Goal: Task Accomplishment & Management: Use online tool/utility

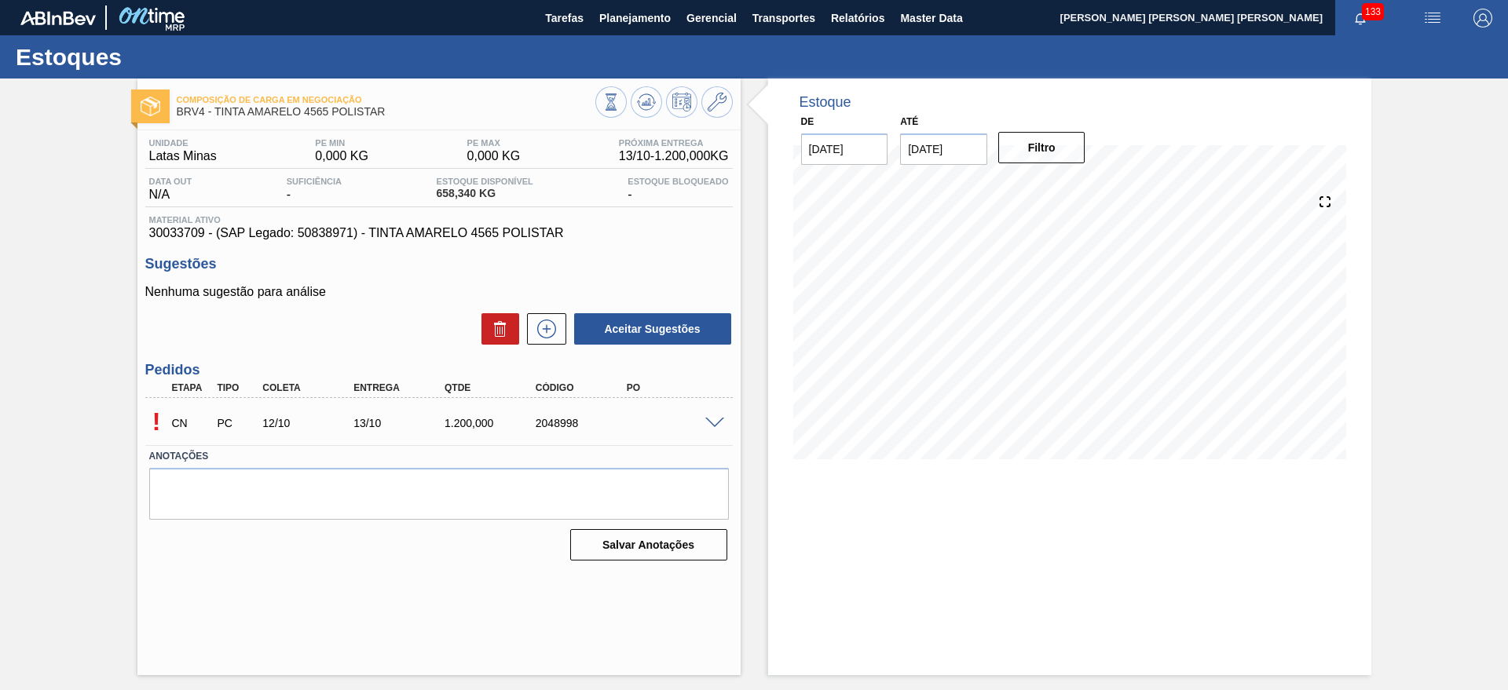
click at [715, 419] on span at bounding box center [714, 424] width 19 height 12
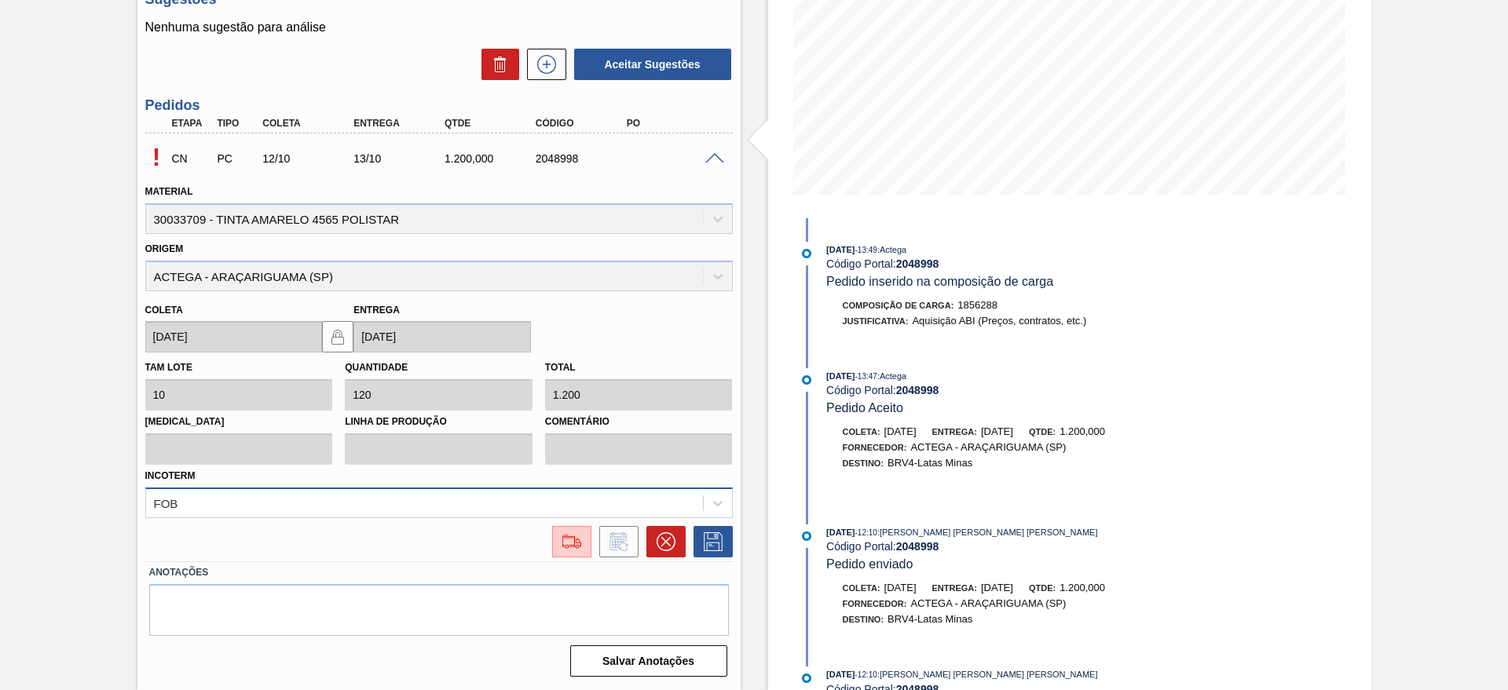
scroll to position [335, 0]
click at [621, 497] on div "FOB" at bounding box center [439, 503] width 588 height 31
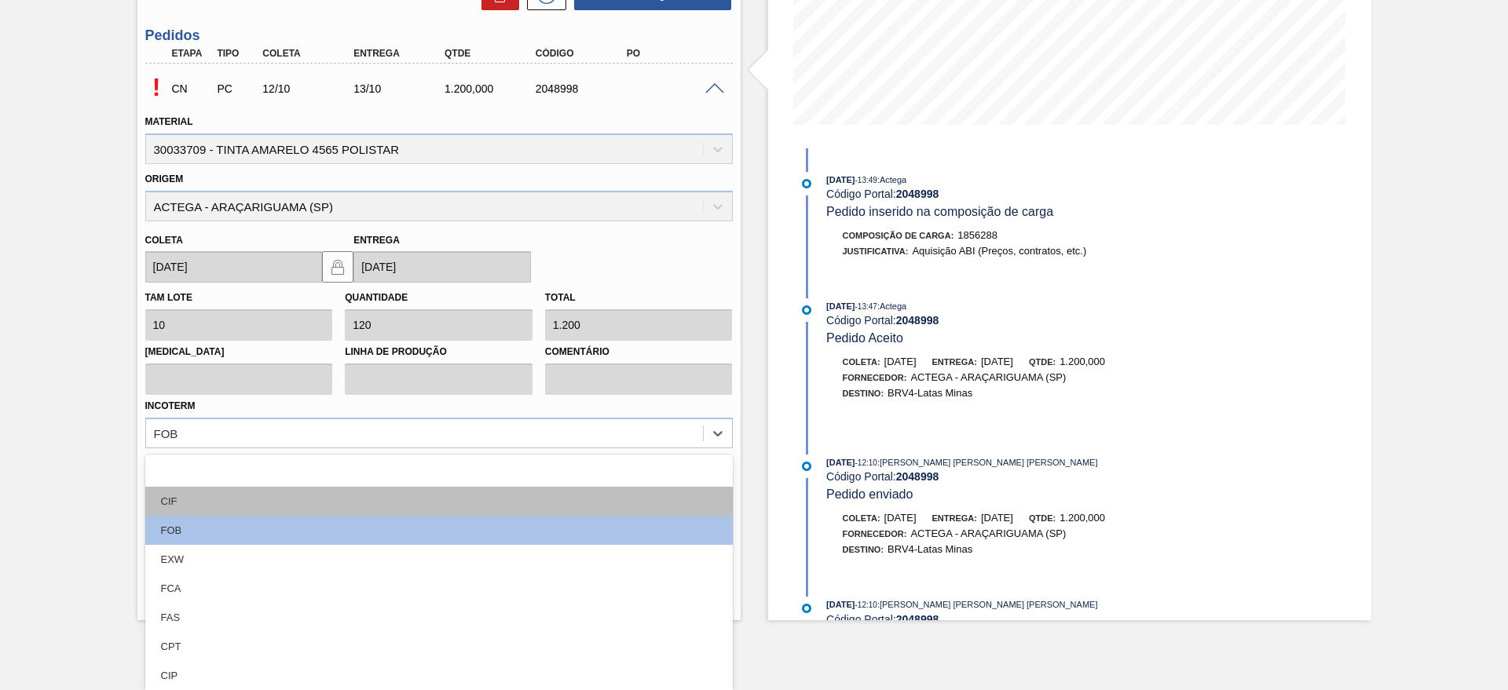
click at [196, 499] on div "CIF" at bounding box center [439, 501] width 588 height 29
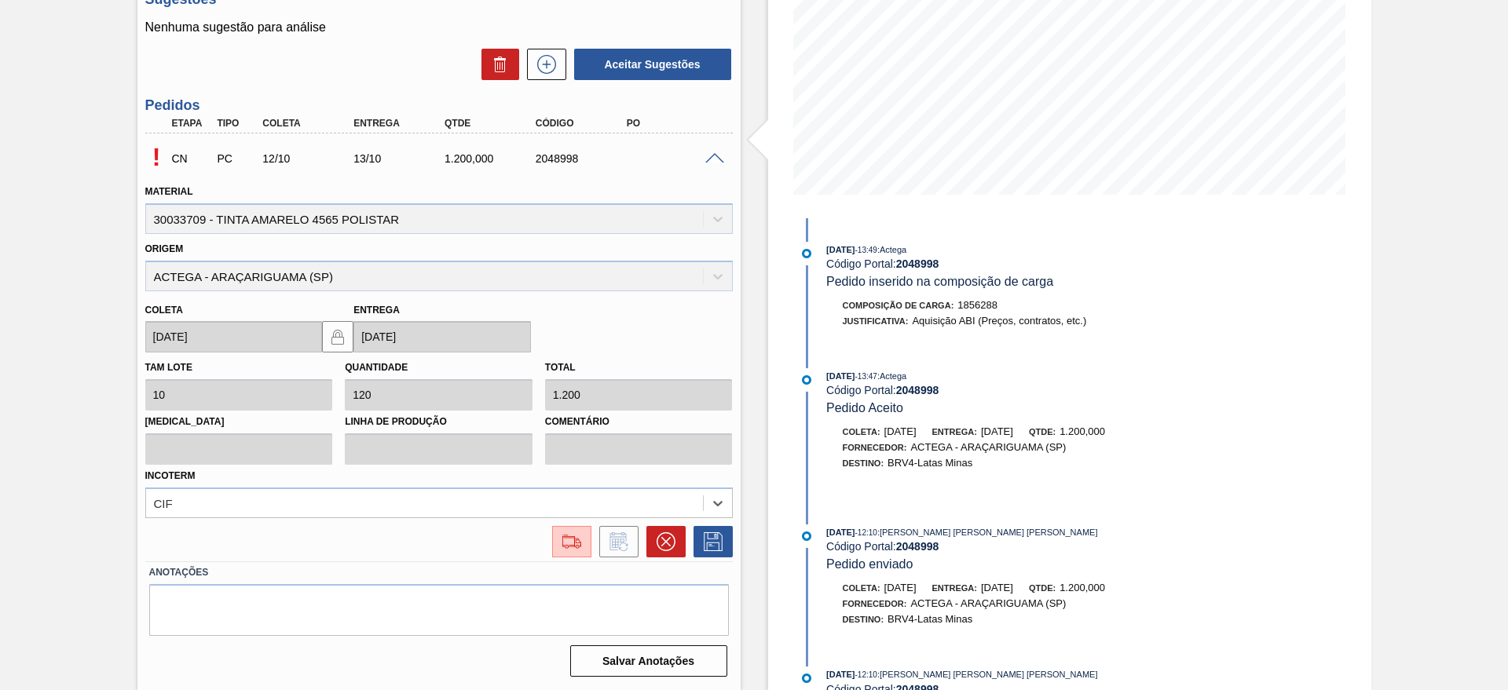
scroll to position [265, 0]
click at [714, 541] on icon at bounding box center [713, 542] width 25 height 19
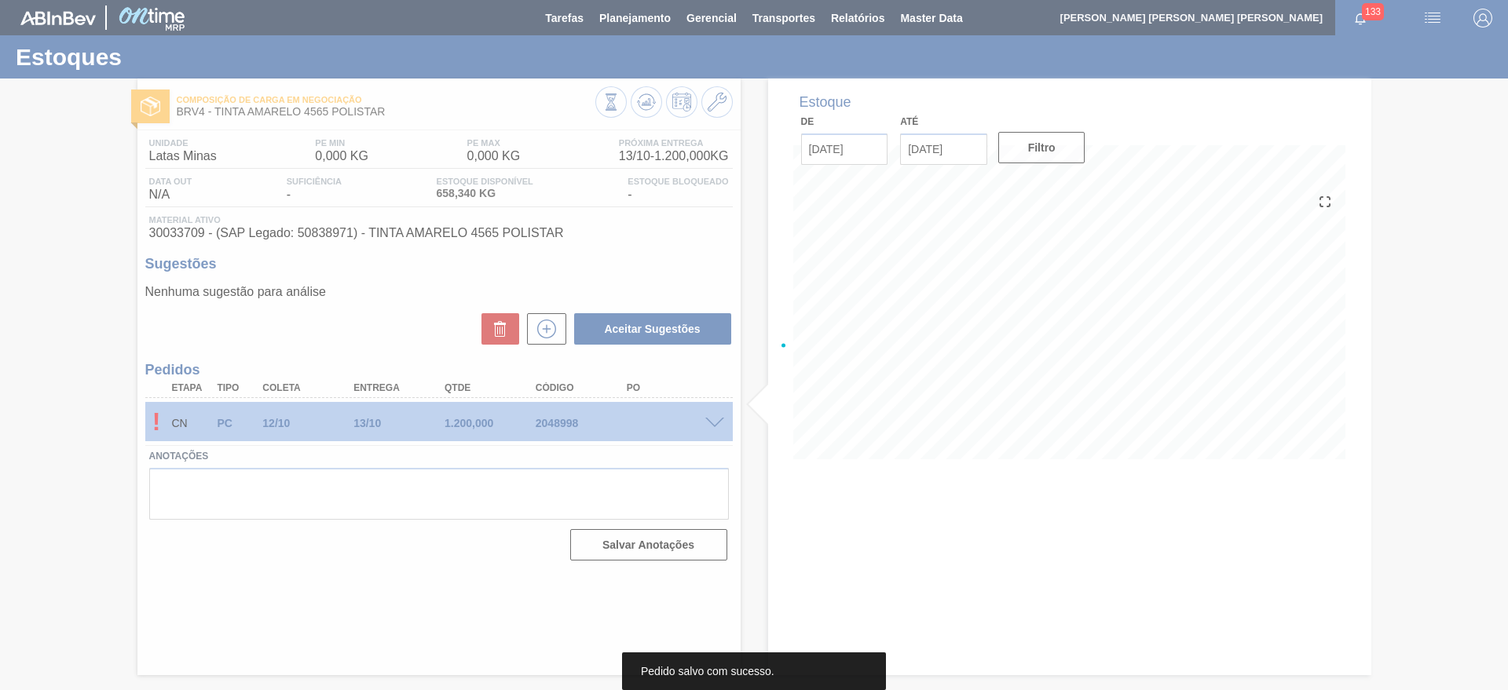
scroll to position [0, 0]
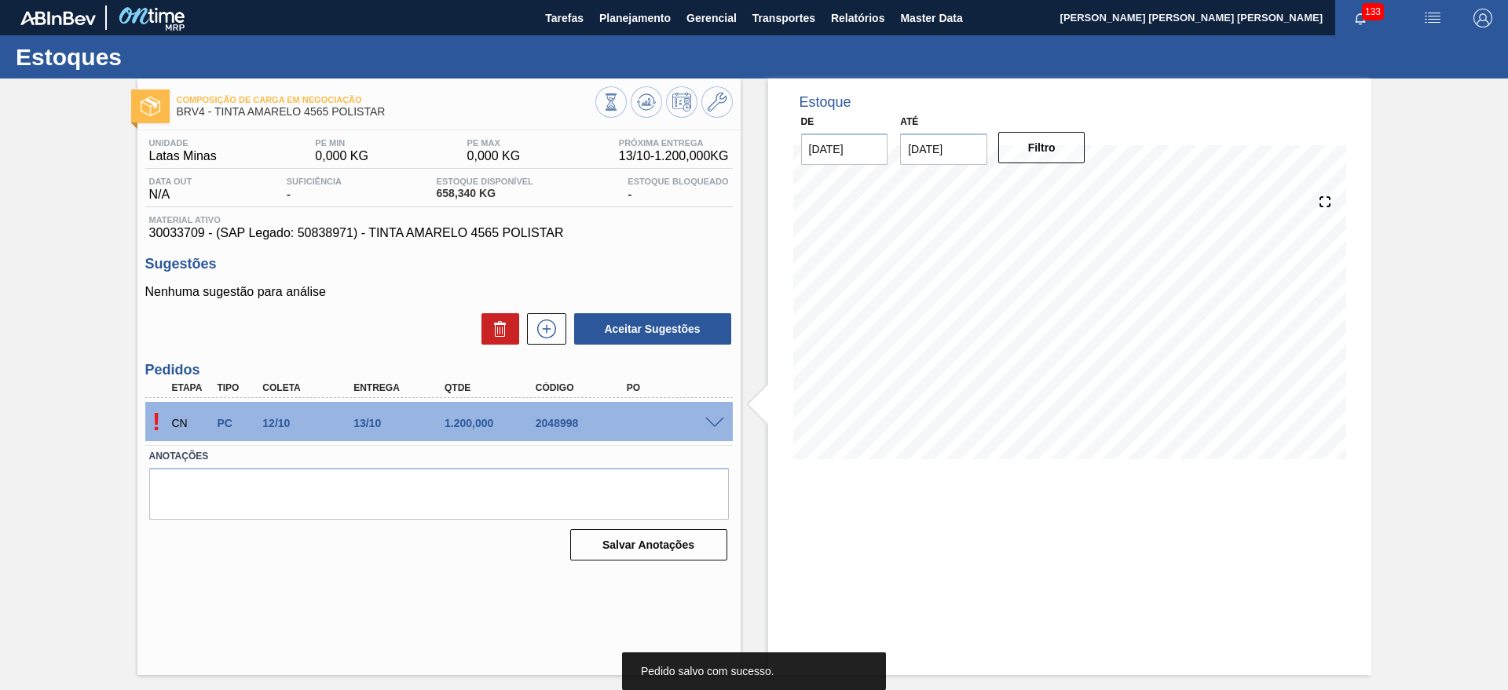
click at [719, 416] on div at bounding box center [716, 422] width 31 height 12
click at [718, 425] on span at bounding box center [714, 424] width 19 height 12
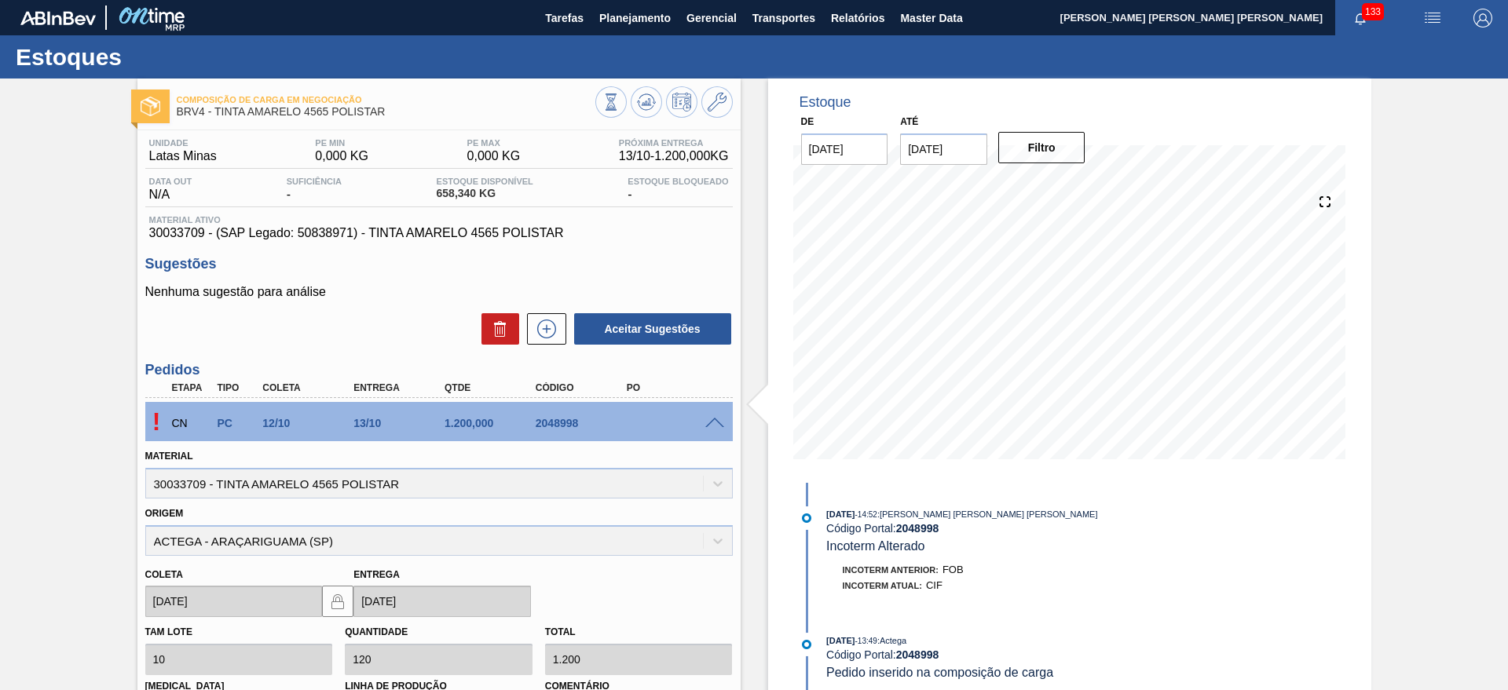
scroll to position [265, 0]
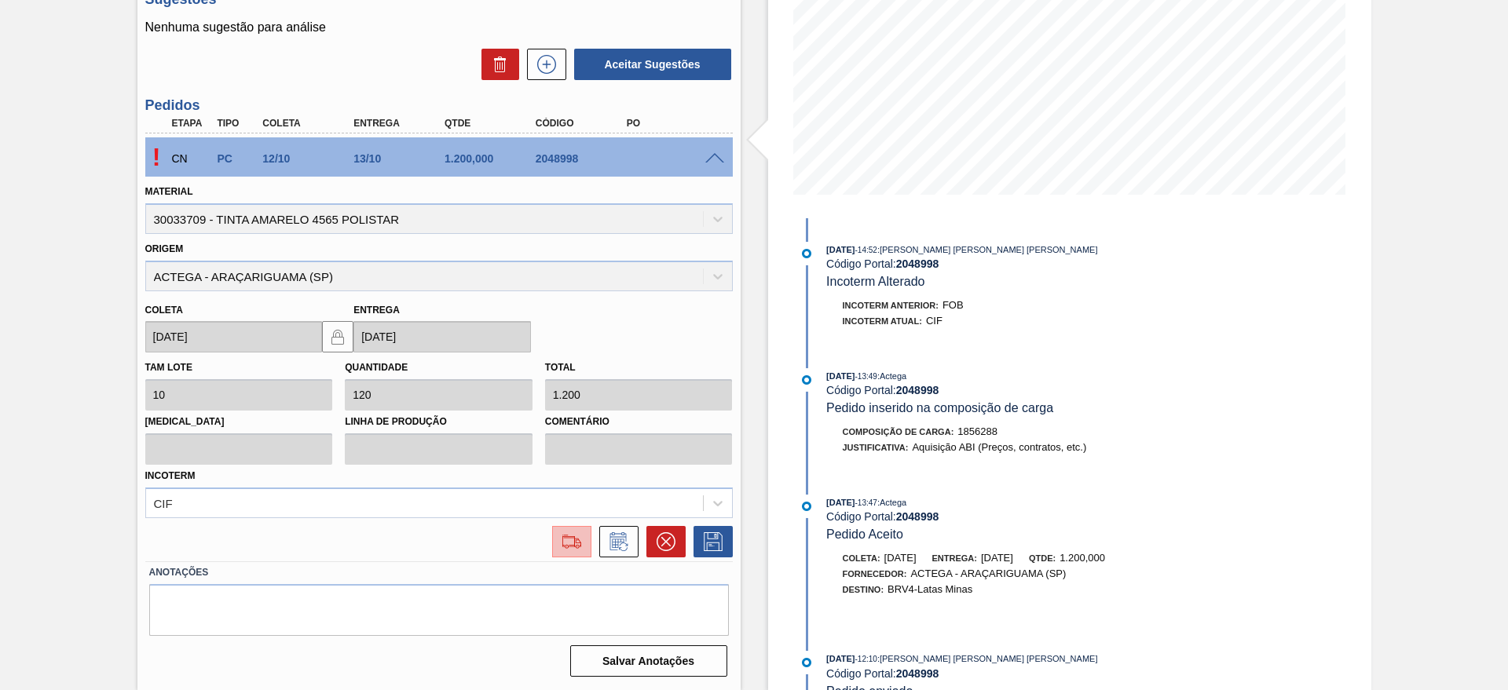
click at [581, 536] on img at bounding box center [571, 542] width 25 height 19
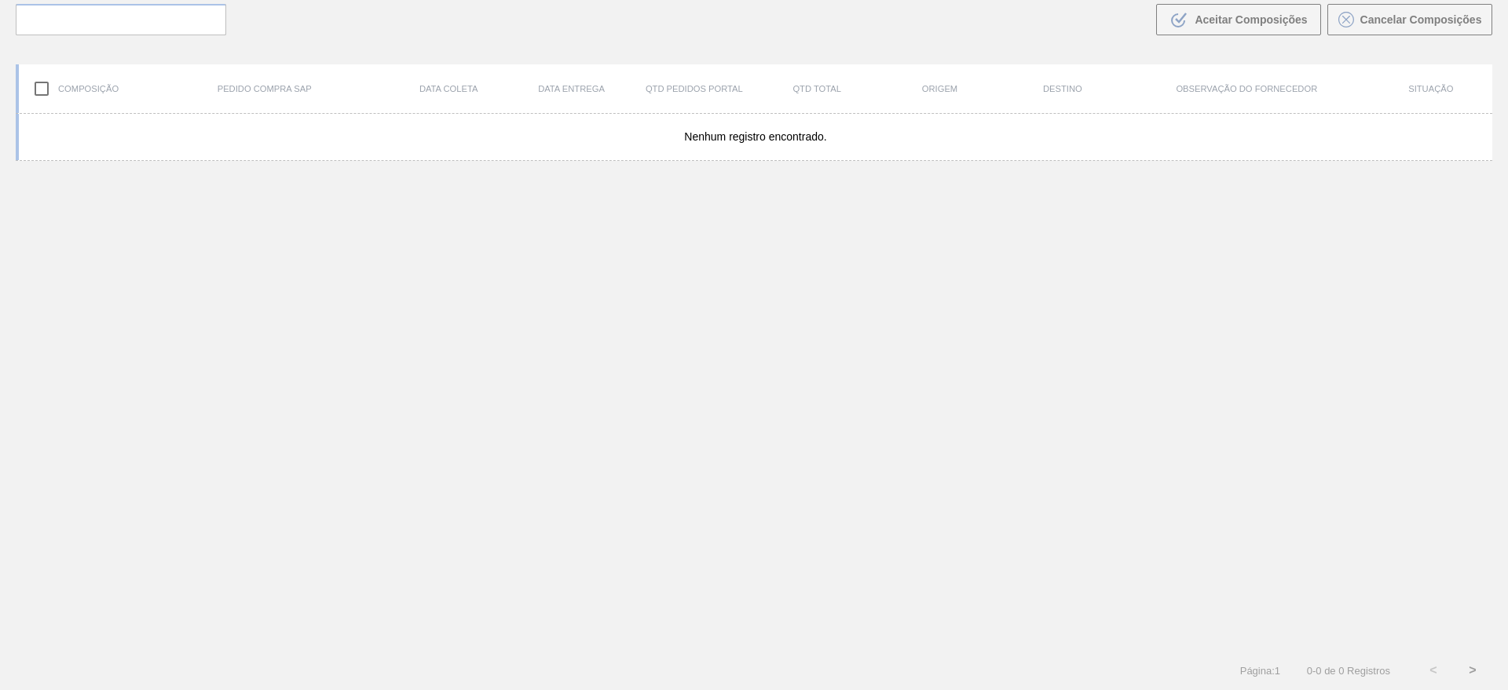
scroll to position [113, 0]
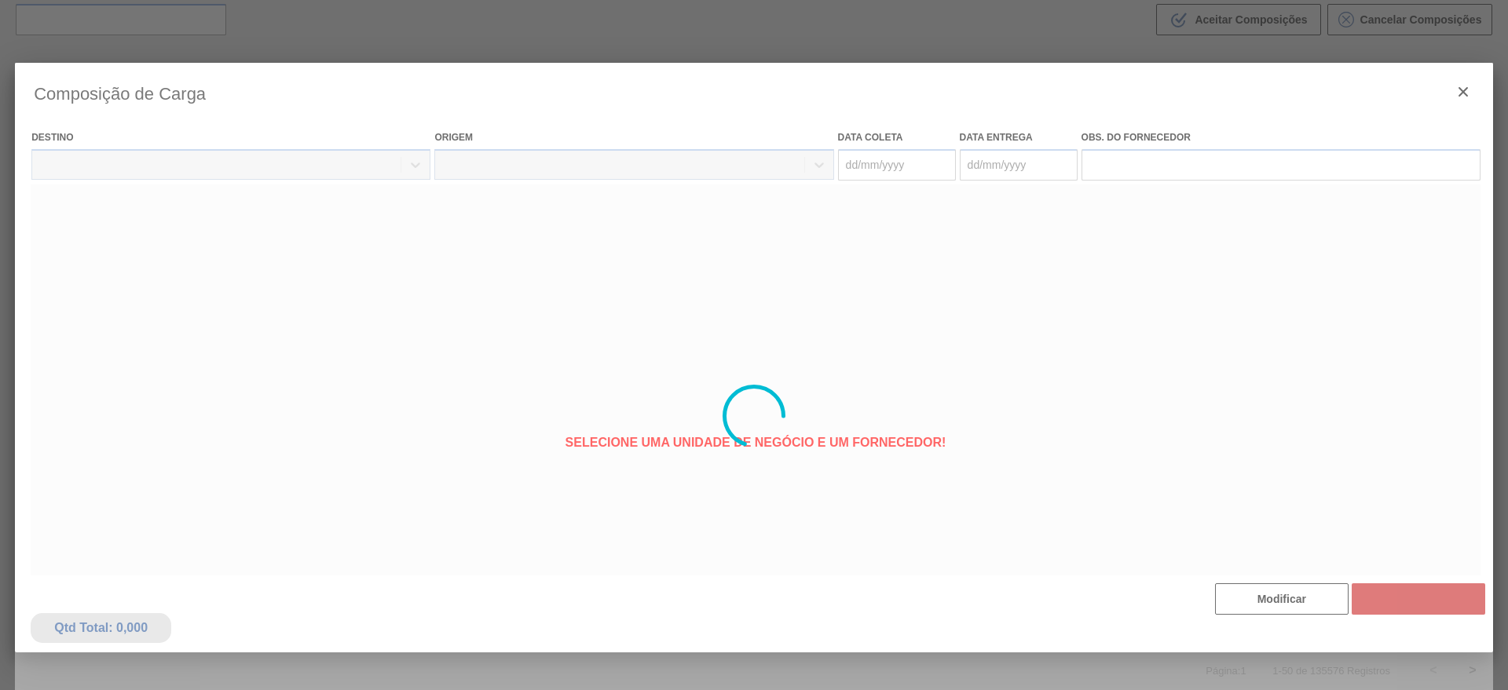
type coleta "[DATE]"
type Entrega "14/10/2025"
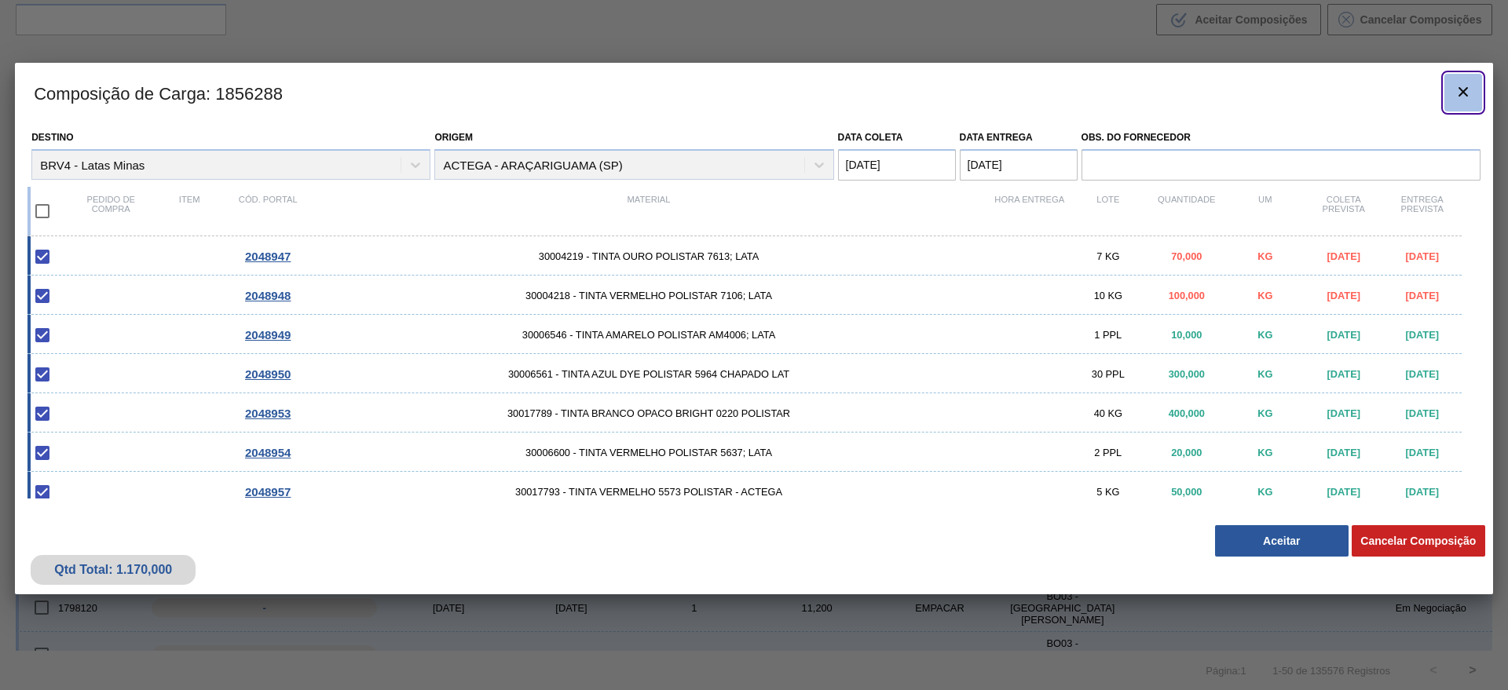
click at [1463, 79] on button "botão de ícone" at bounding box center [1463, 93] width 38 height 38
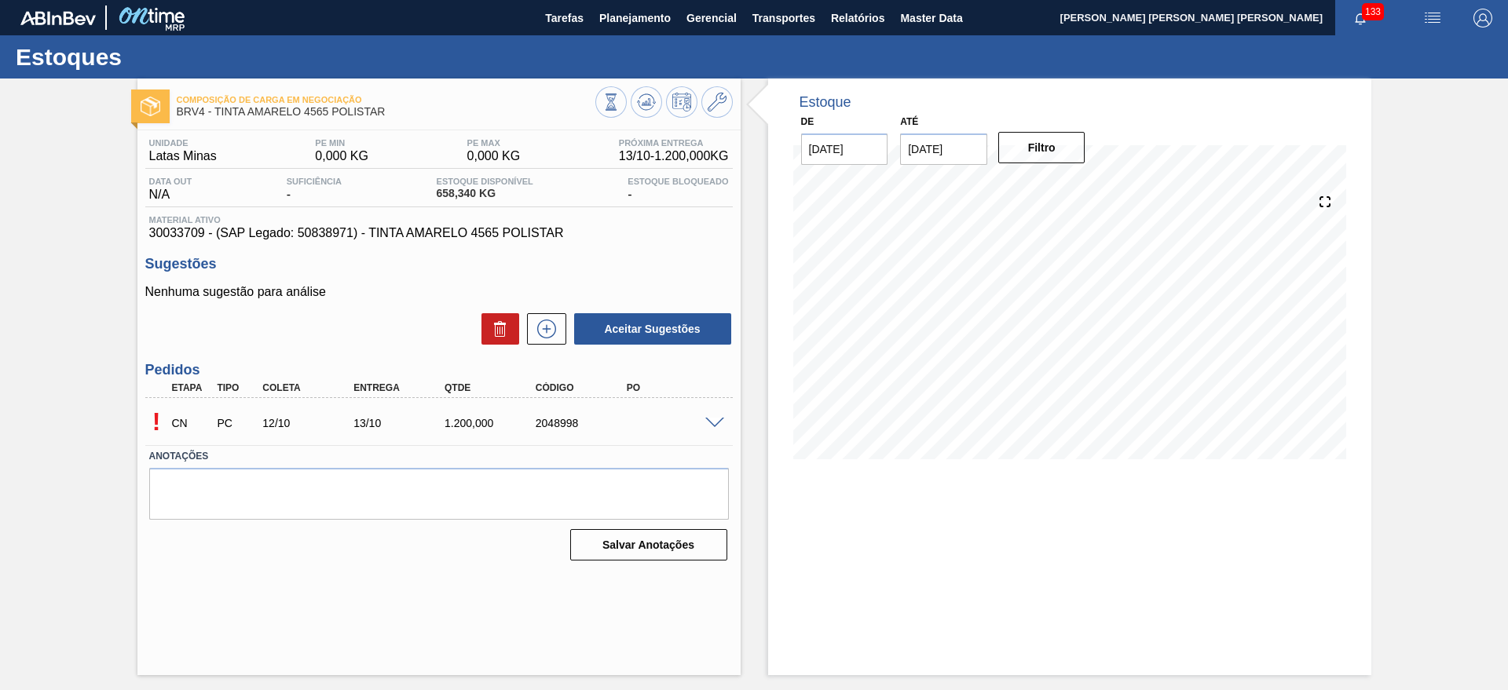
click at [712, 414] on div "! CN PC 12/10 13/10 1.200,000 2048998" at bounding box center [439, 421] width 588 height 39
click at [715, 422] on span at bounding box center [714, 424] width 19 height 12
click at [714, 423] on span at bounding box center [714, 424] width 19 height 12
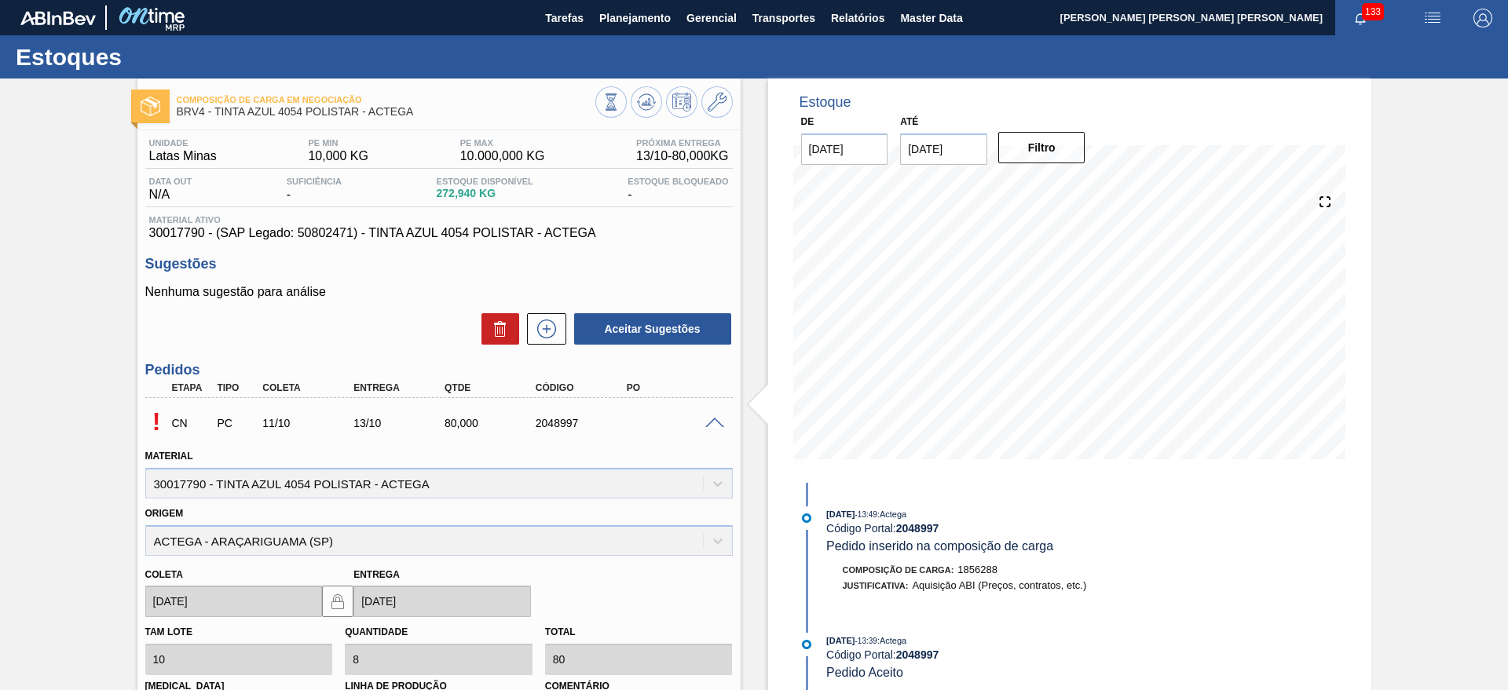
scroll to position [265, 0]
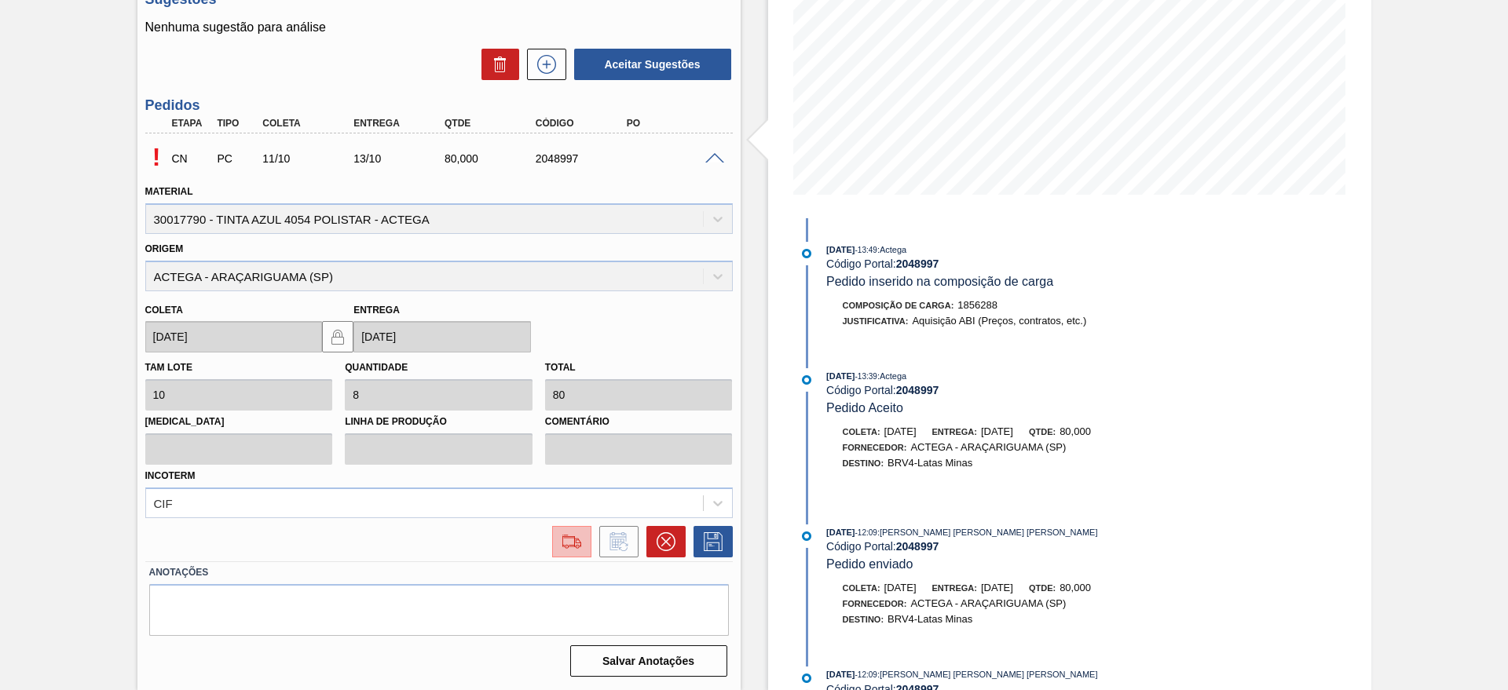
click at [562, 531] on button at bounding box center [571, 541] width 39 height 31
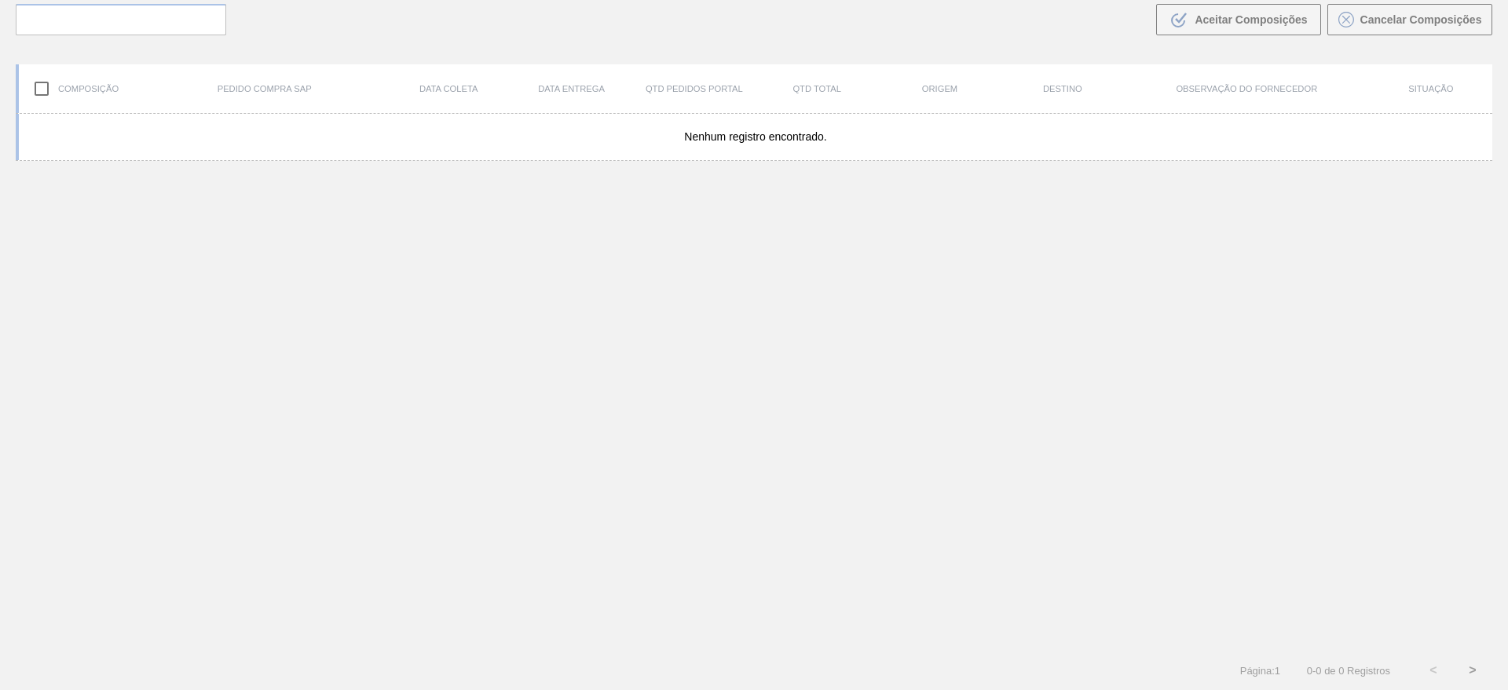
scroll to position [113, 0]
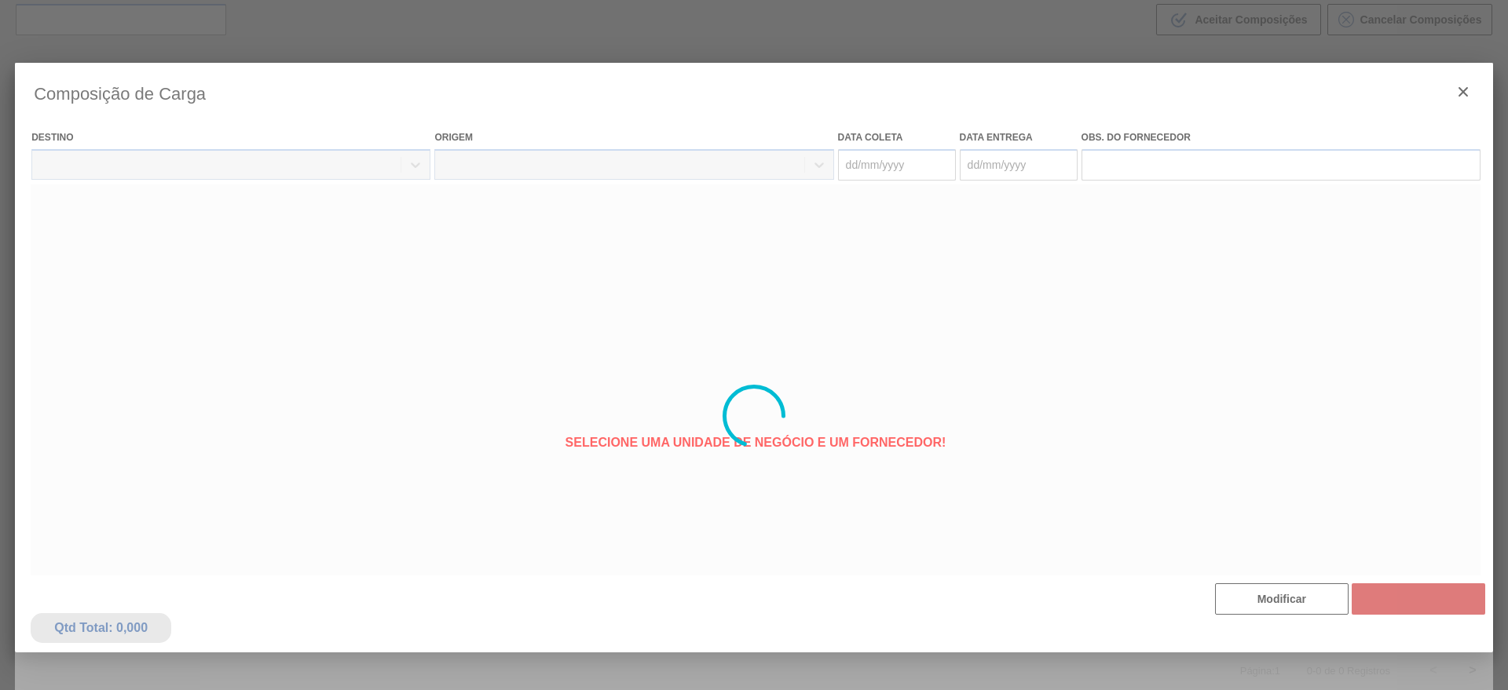
type coleta "[DATE]"
type Entrega "14/10/2025"
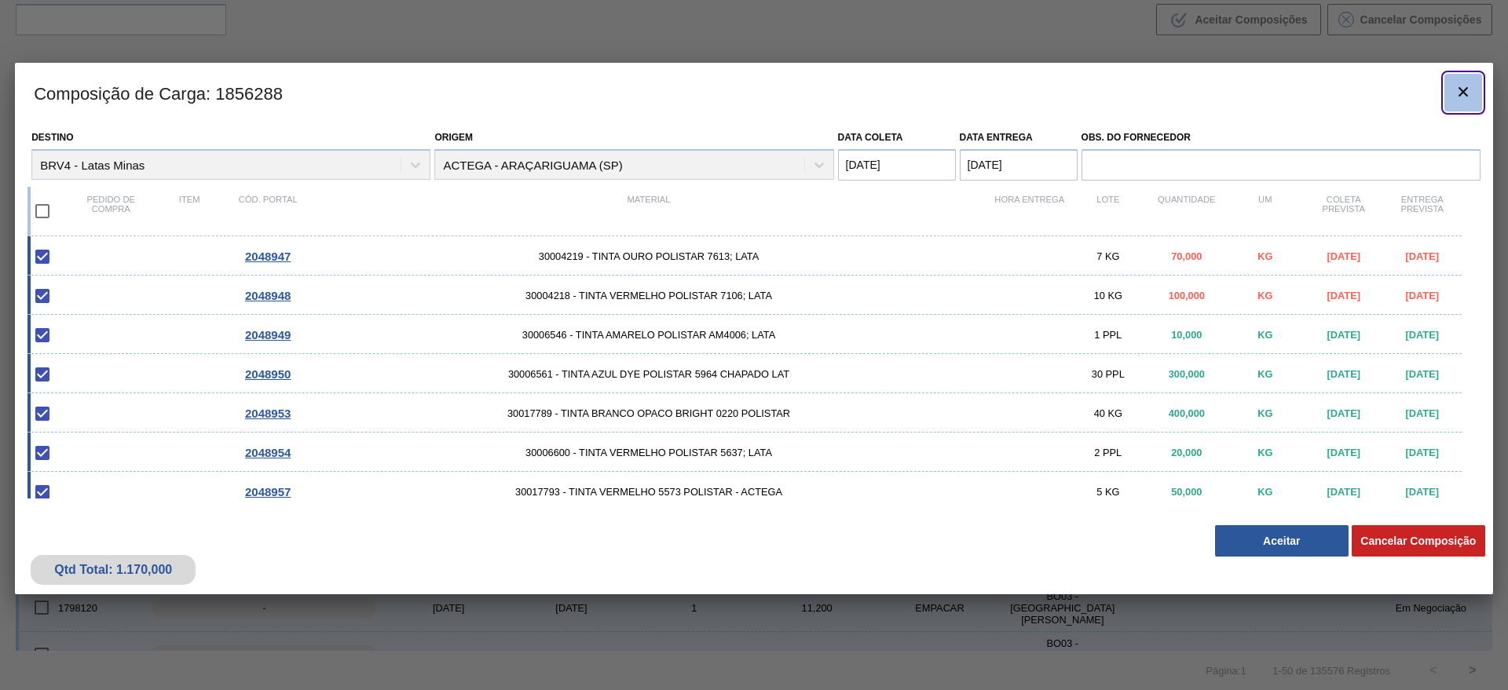
click at [1461, 91] on icon "botão de ícone" at bounding box center [1463, 91] width 19 height 19
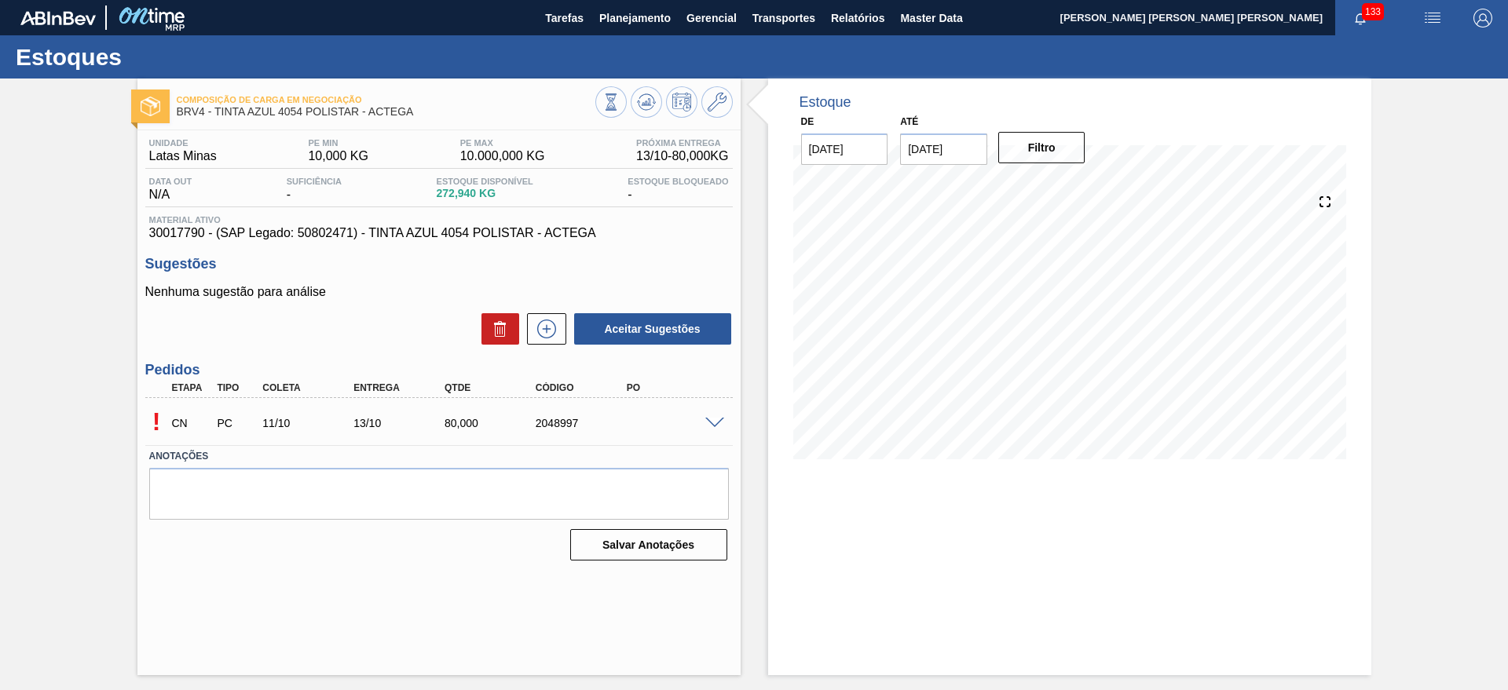
click at [710, 421] on span at bounding box center [714, 424] width 19 height 12
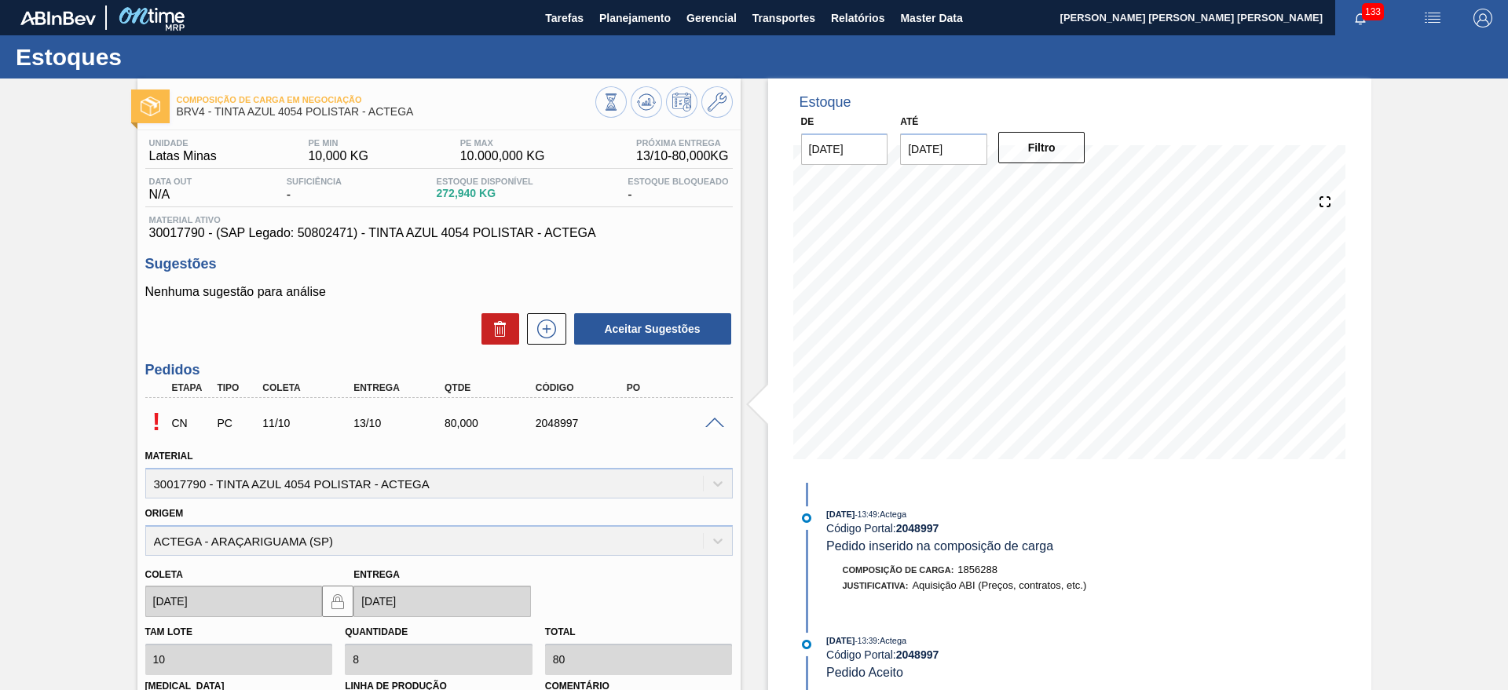
scroll to position [265, 0]
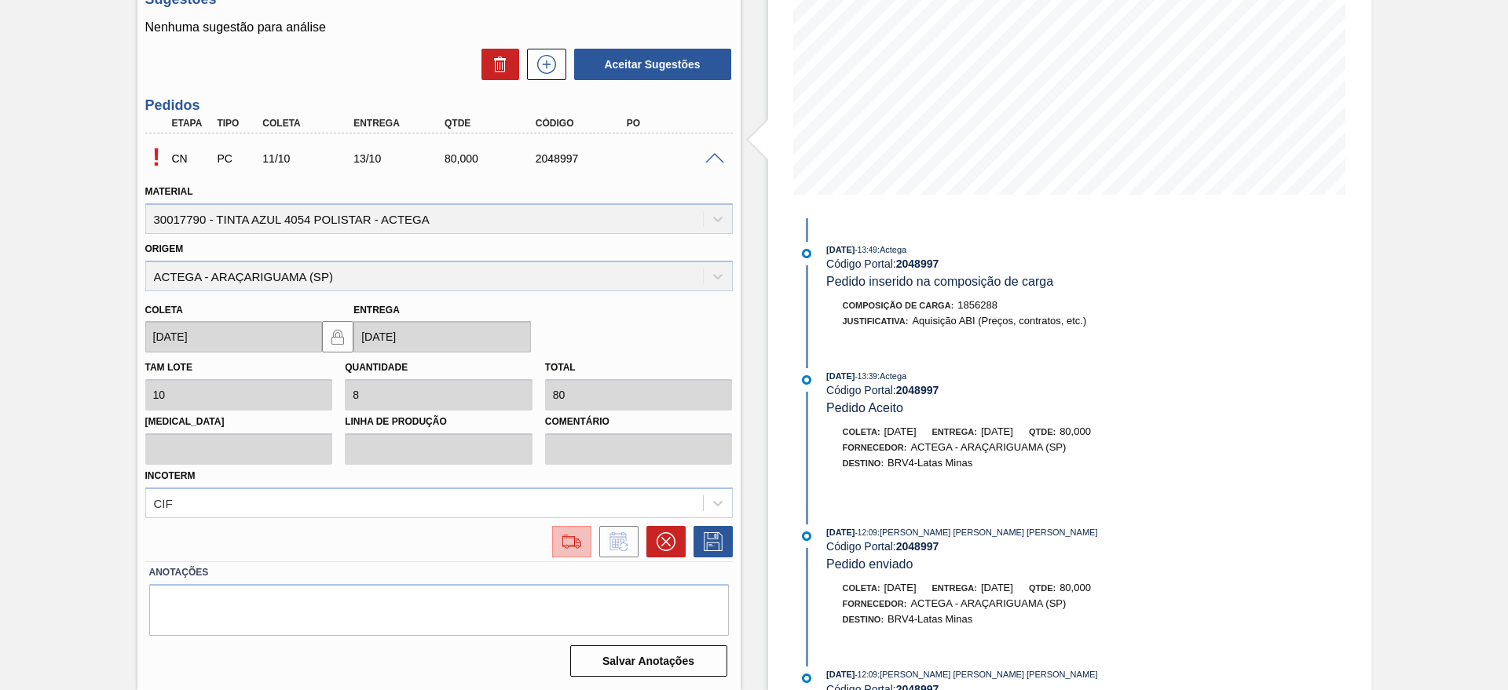
click at [573, 539] on img at bounding box center [571, 542] width 25 height 19
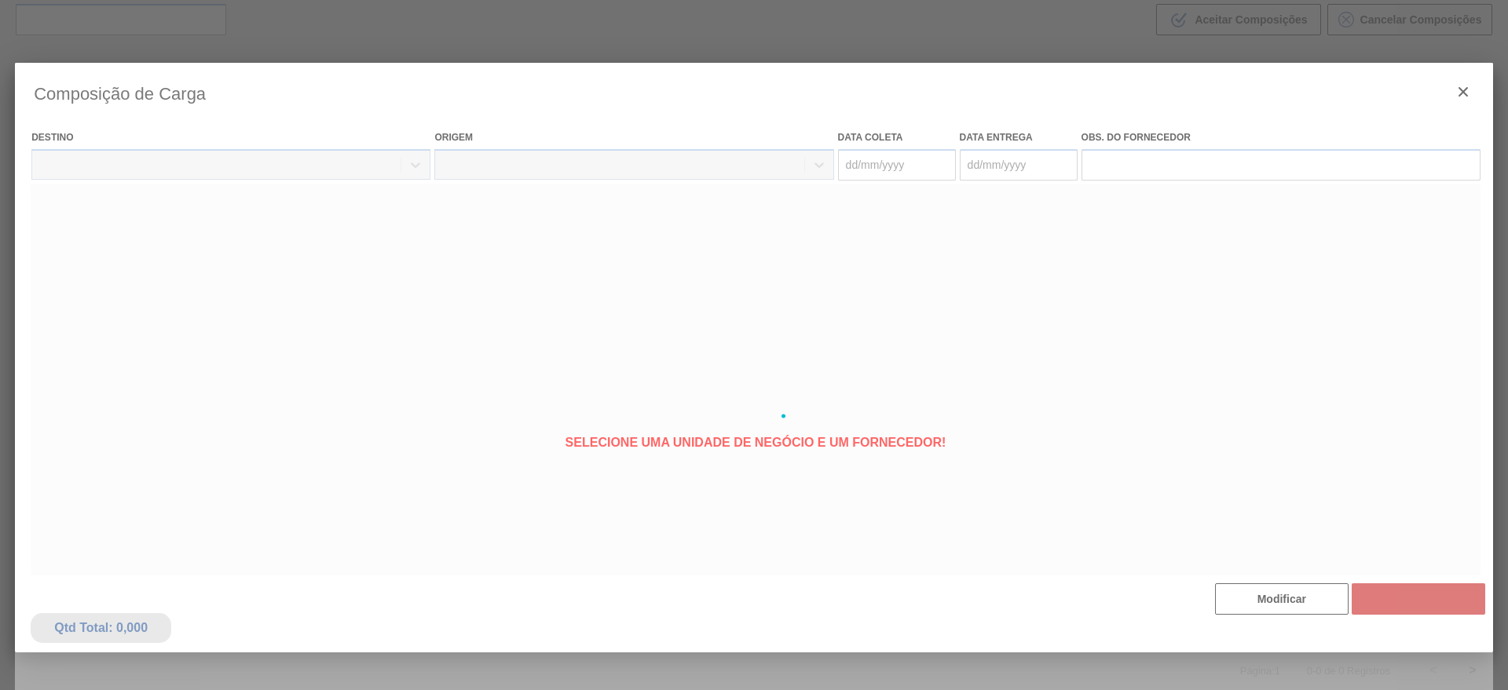
type coleta "[DATE]"
type Entrega "14/10/2025"
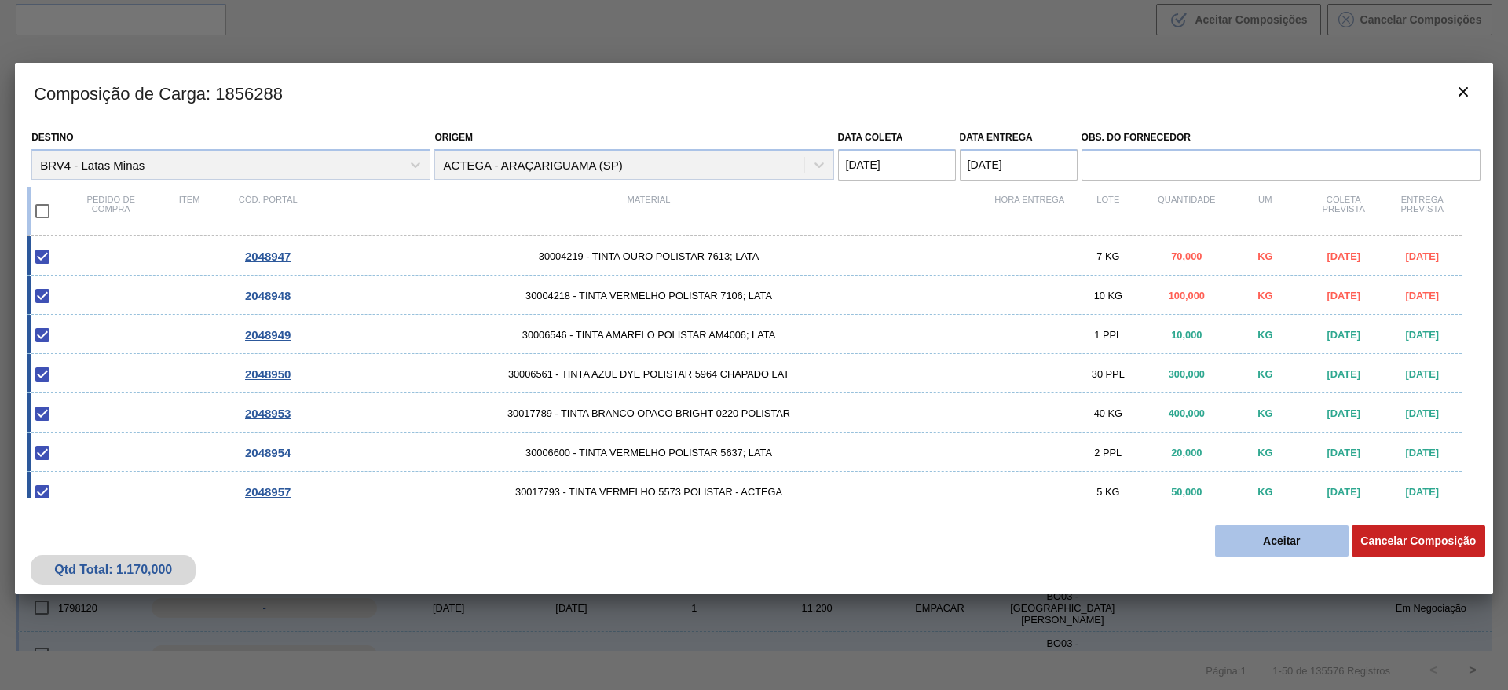
click at [1298, 545] on button "Aceitar" at bounding box center [1282, 540] width 134 height 31
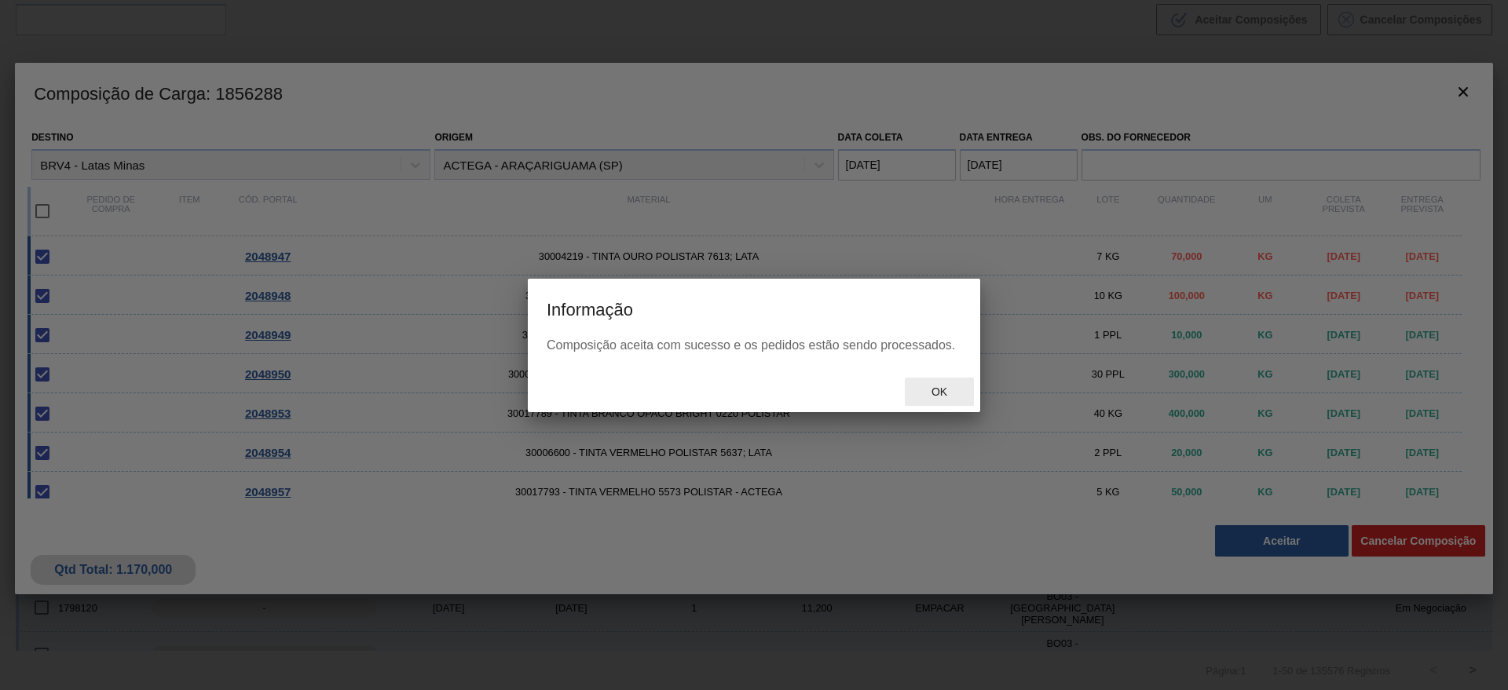
click at [954, 390] on span "Ok" at bounding box center [939, 392] width 41 height 13
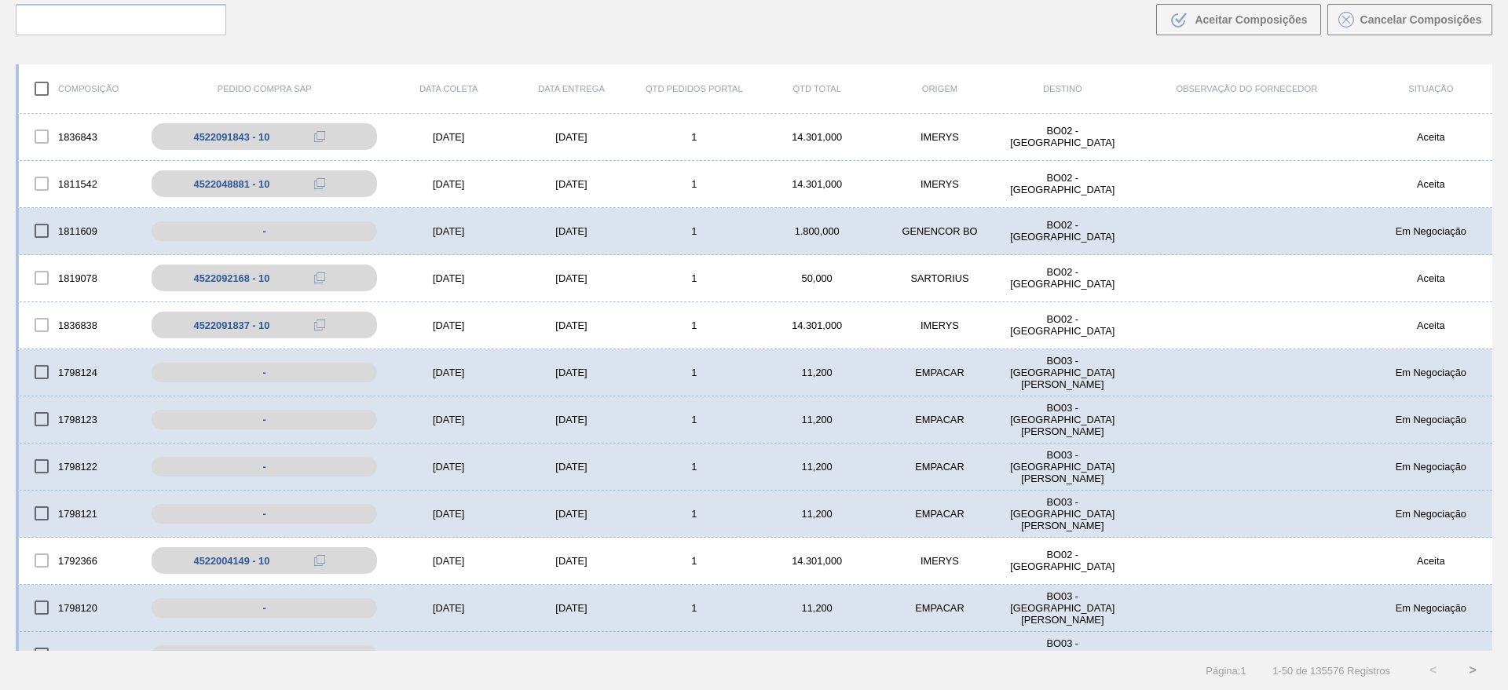
scroll to position [15, 0]
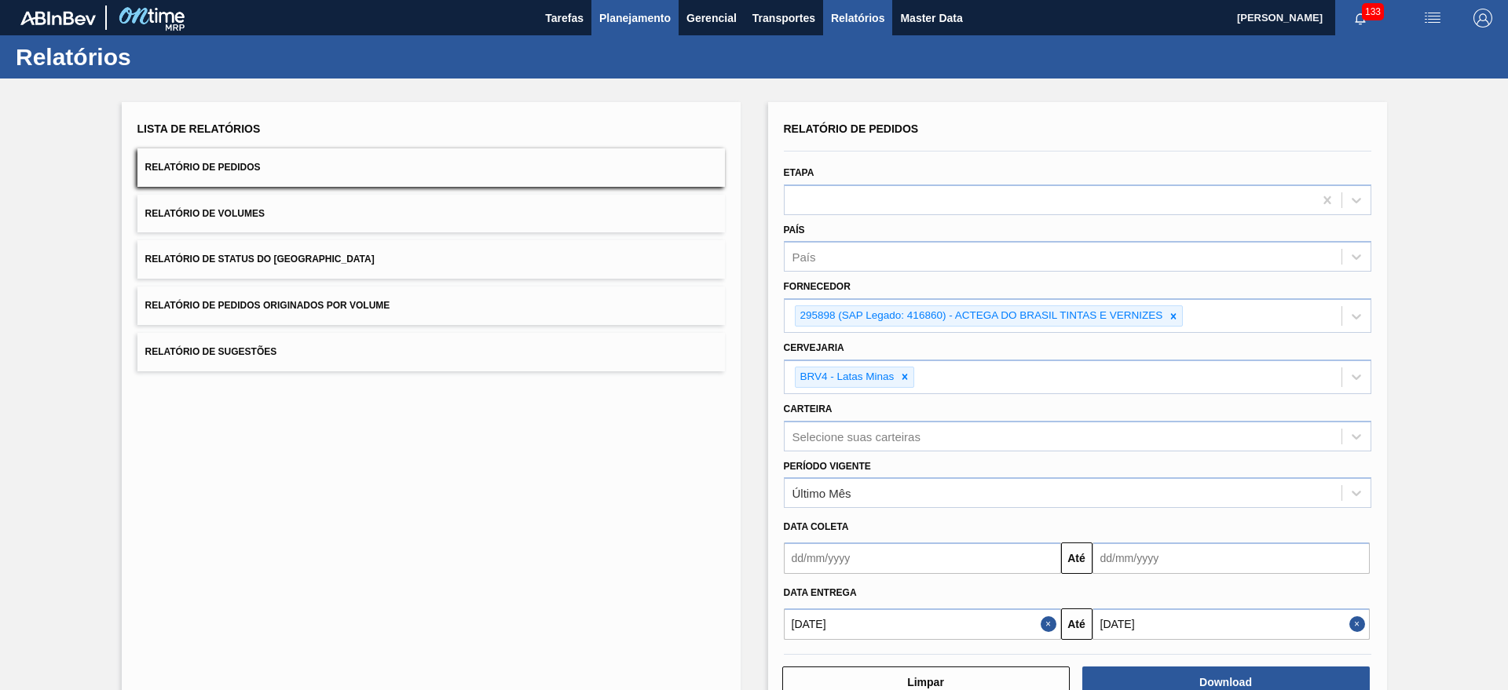
click at [629, 27] on button "Planejamento" at bounding box center [634, 17] width 87 height 35
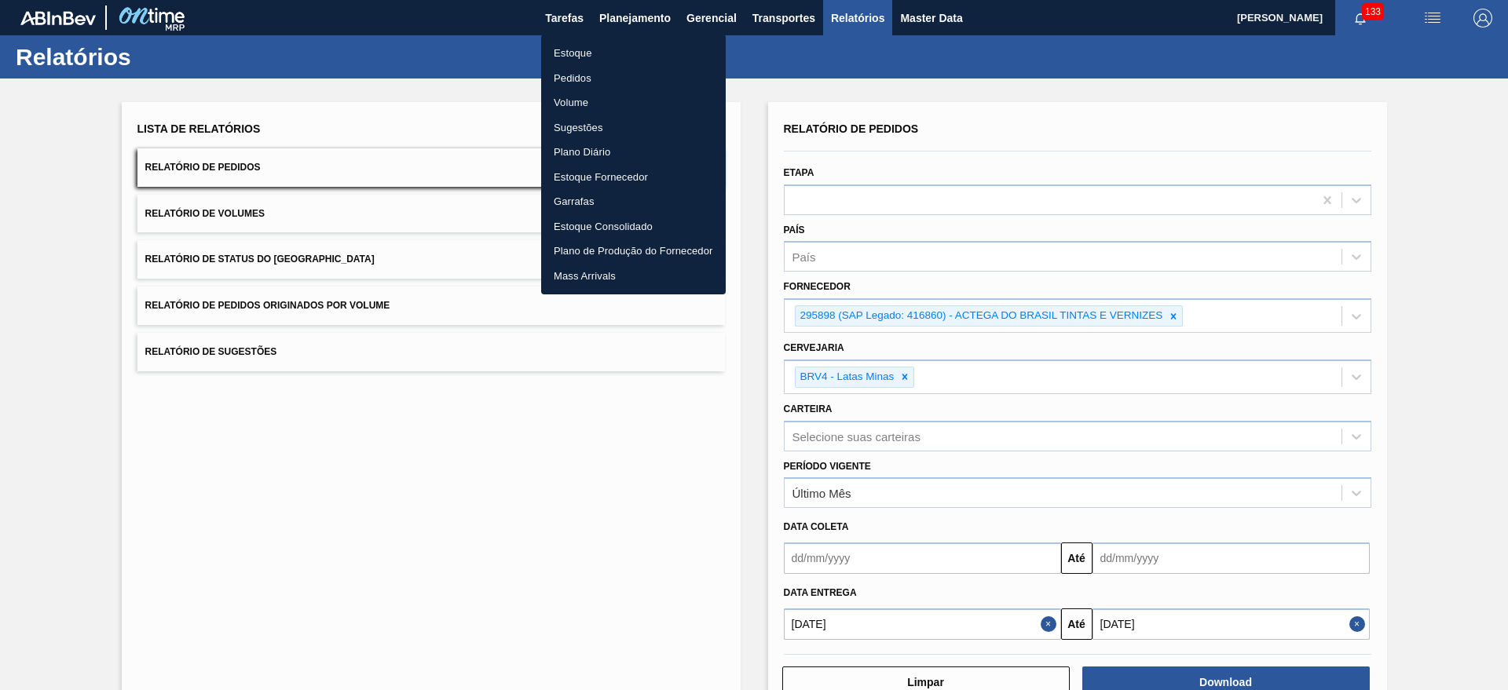
click at [635, 52] on li "Estoque" at bounding box center [633, 53] width 185 height 25
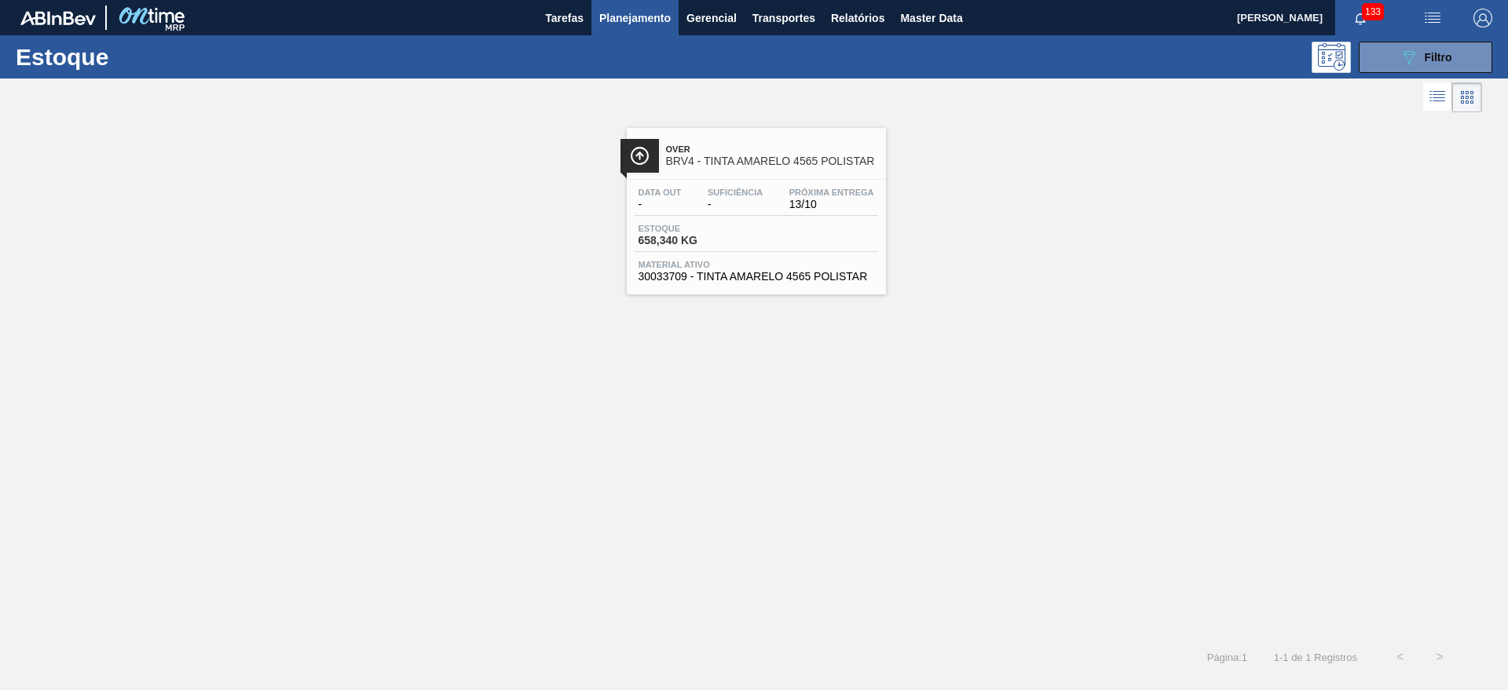
click at [736, 203] on span "-" at bounding box center [735, 205] width 55 height 12
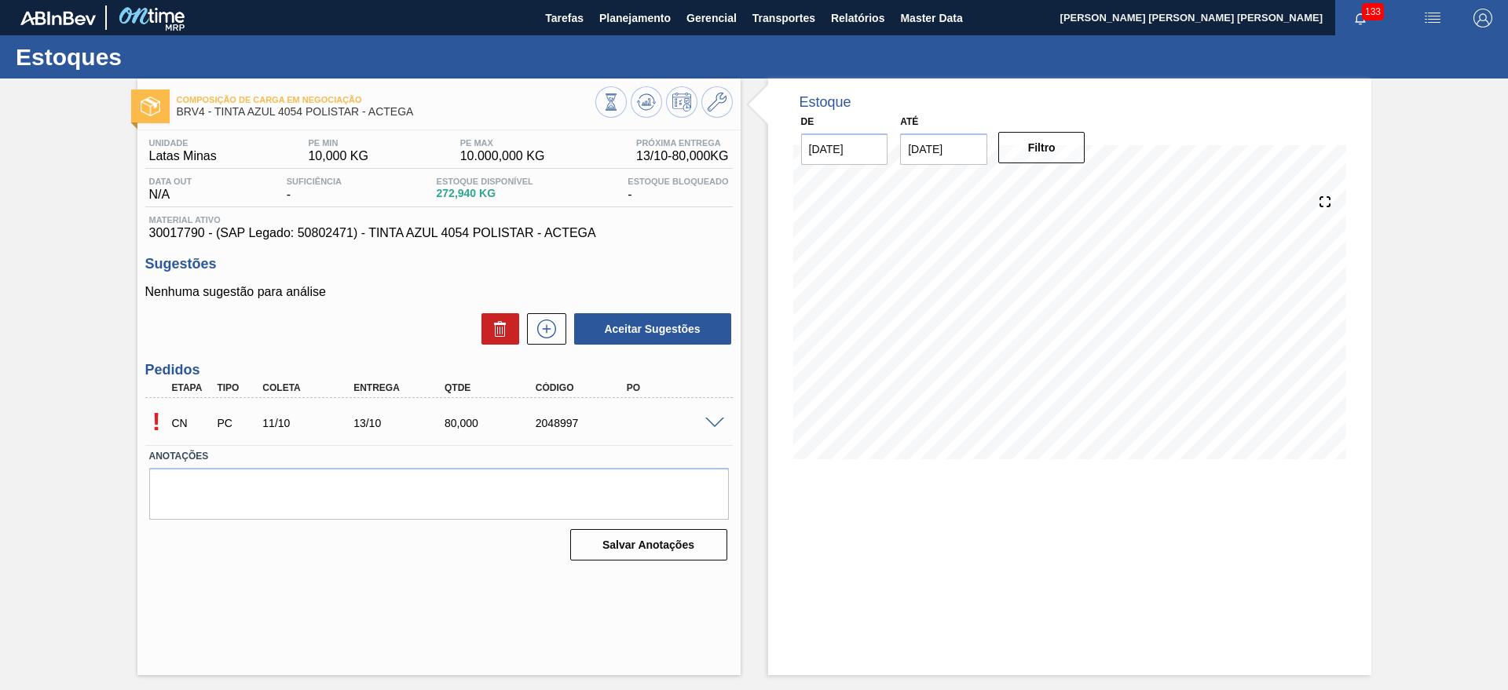
click at [709, 423] on span at bounding box center [714, 424] width 19 height 12
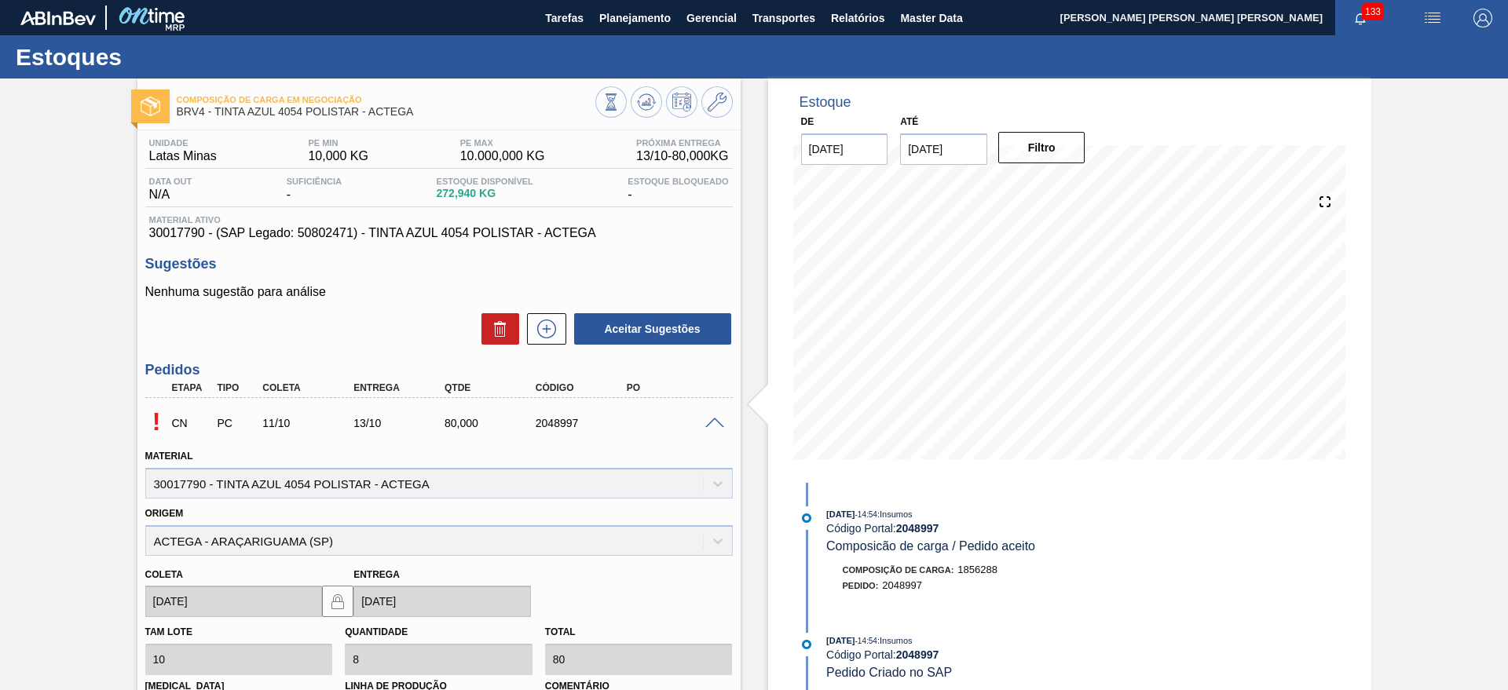
scroll to position [265, 0]
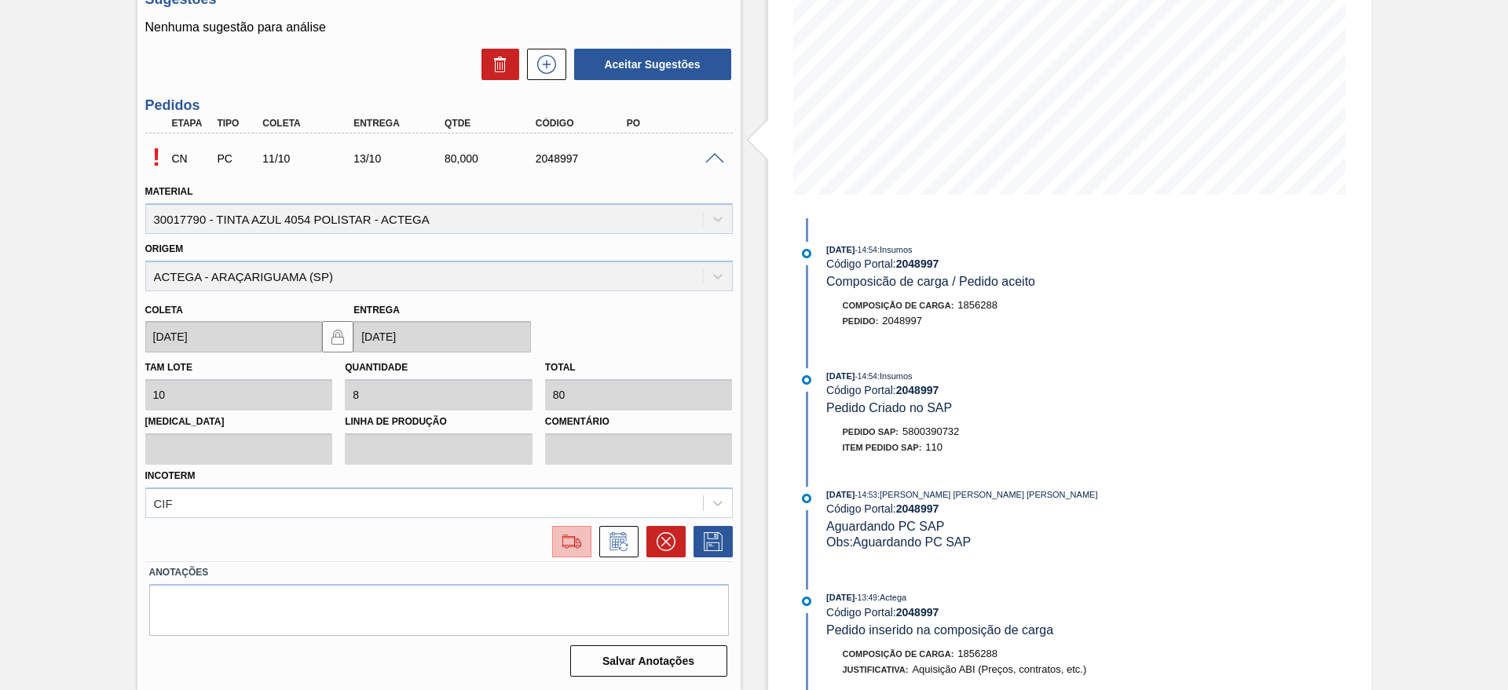
click at [569, 548] on img at bounding box center [571, 542] width 25 height 19
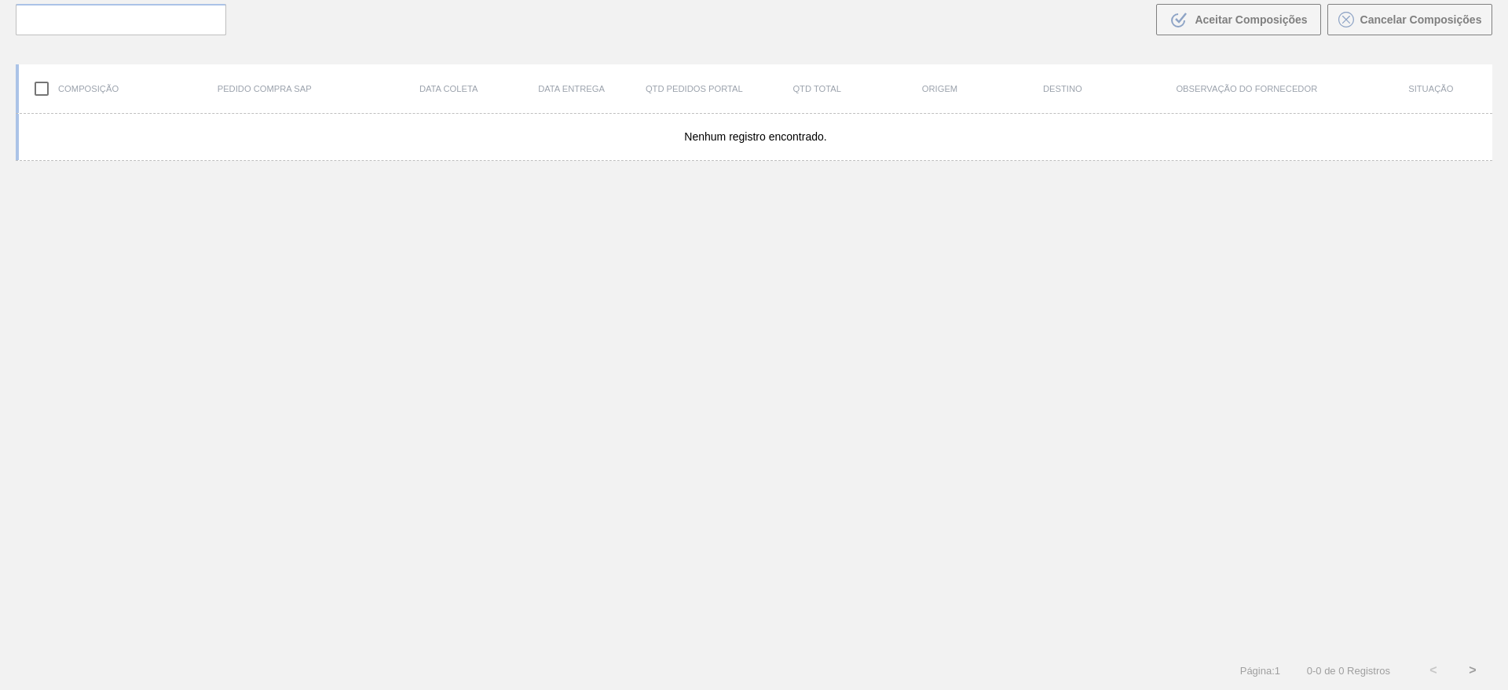
scroll to position [113, 0]
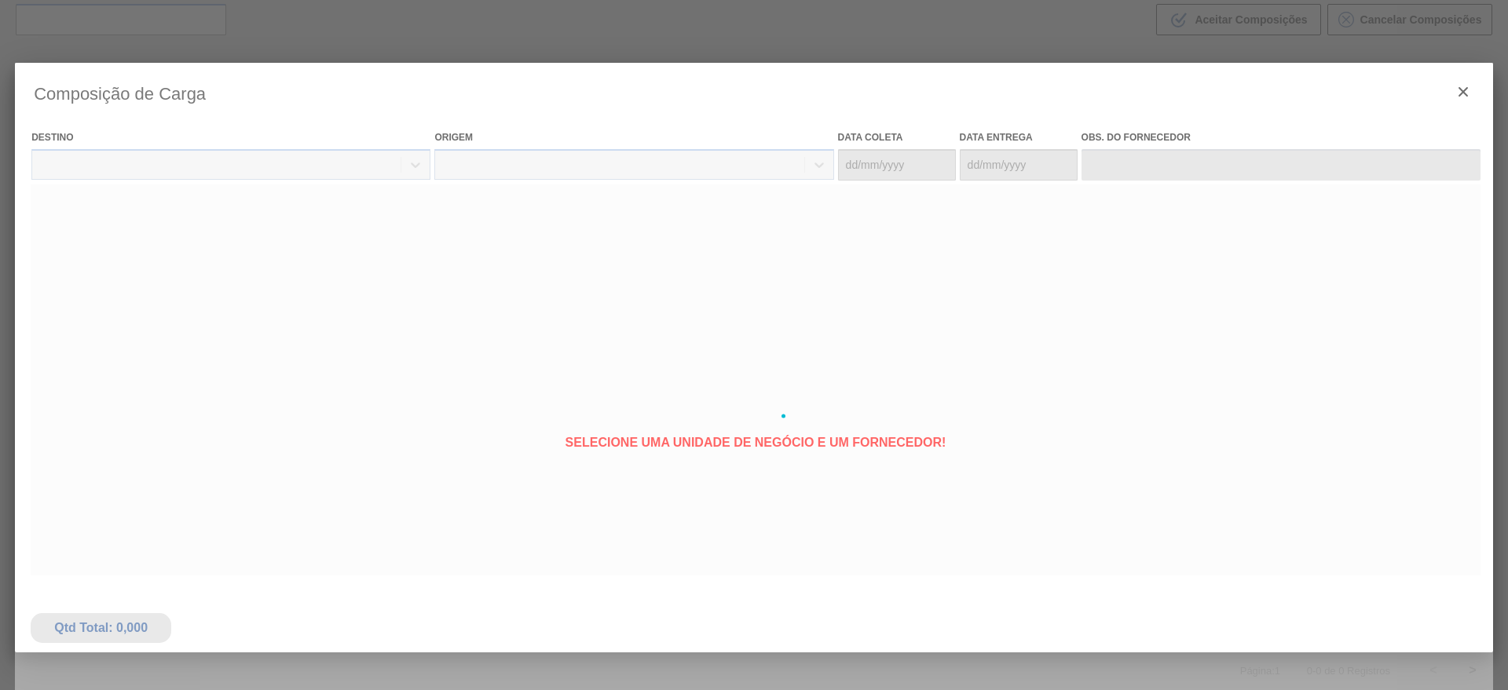
type coleta "[DATE]"
type Entrega "[DATE]"
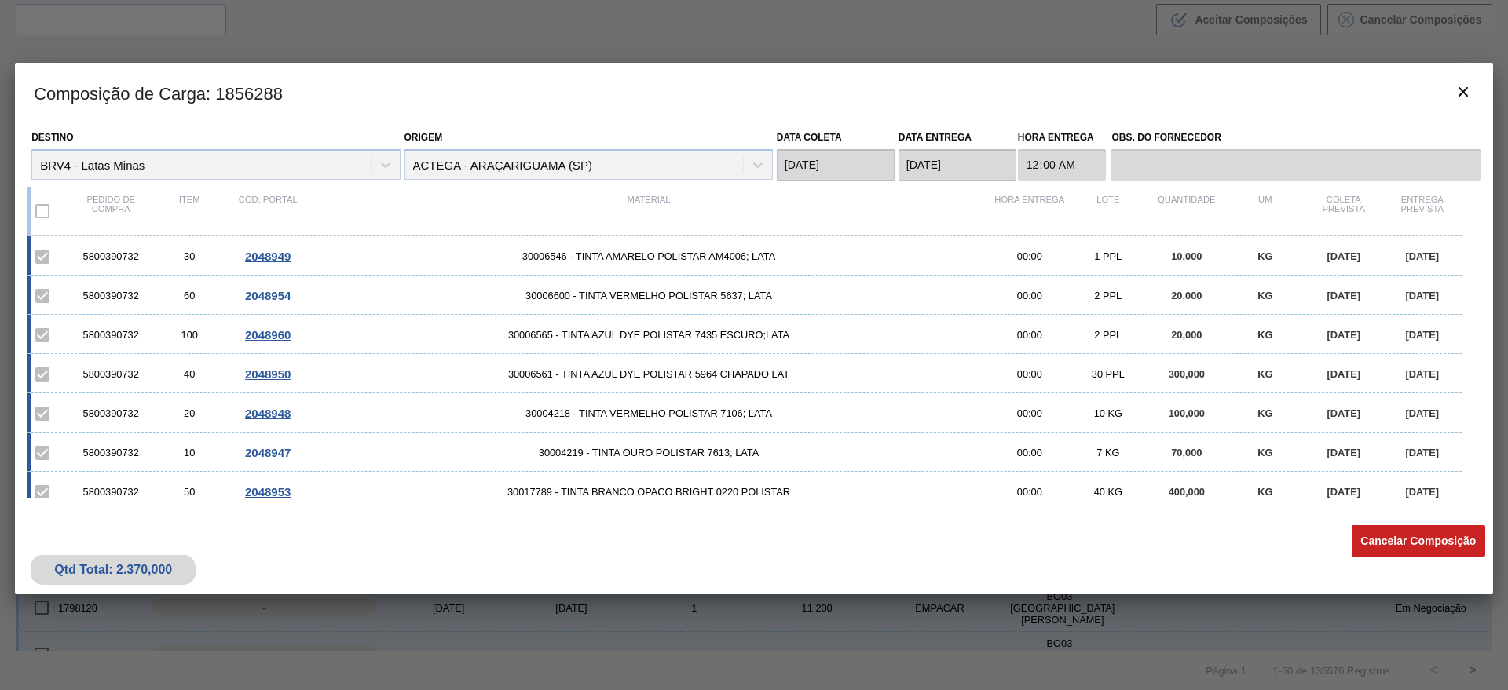
scroll to position [209, 0]
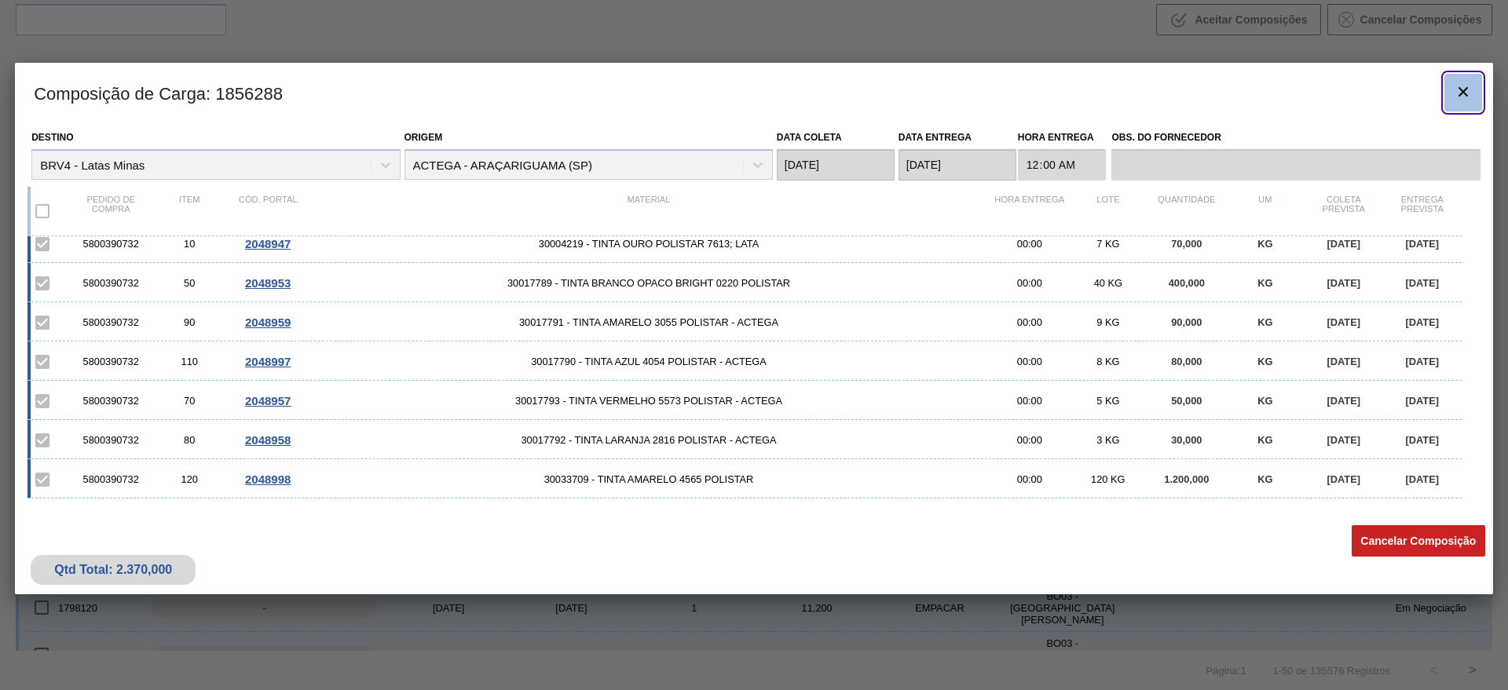
click at [1474, 95] on button "botão de ícone" at bounding box center [1463, 93] width 38 height 38
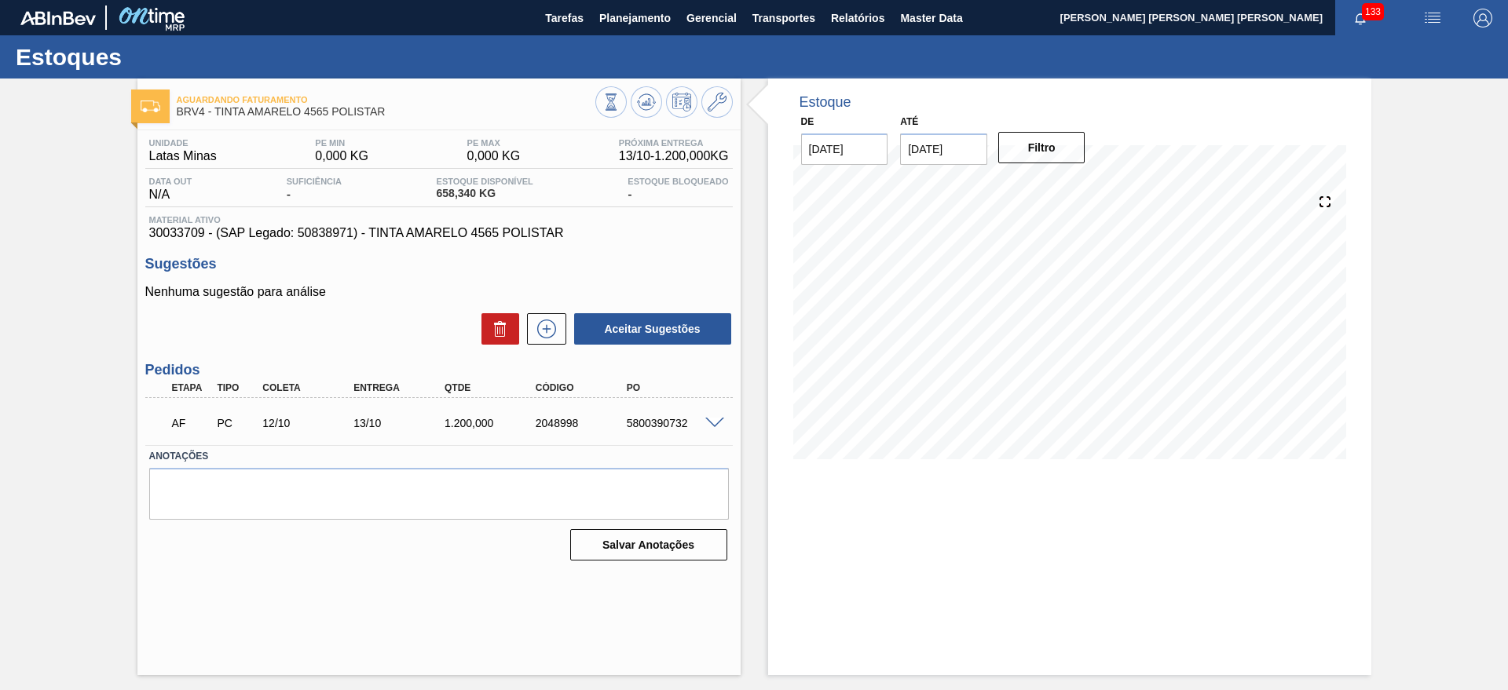
click at [719, 423] on span at bounding box center [714, 424] width 19 height 12
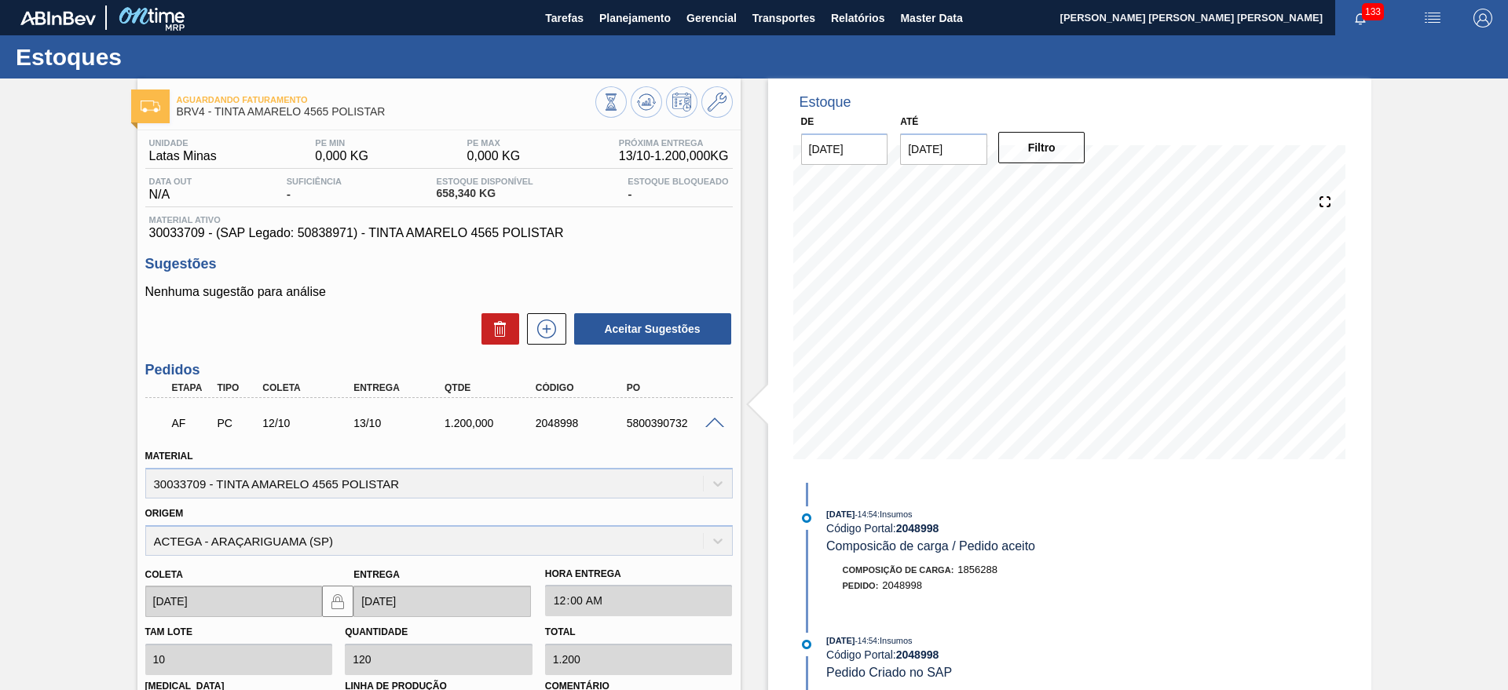
scroll to position [265, 0]
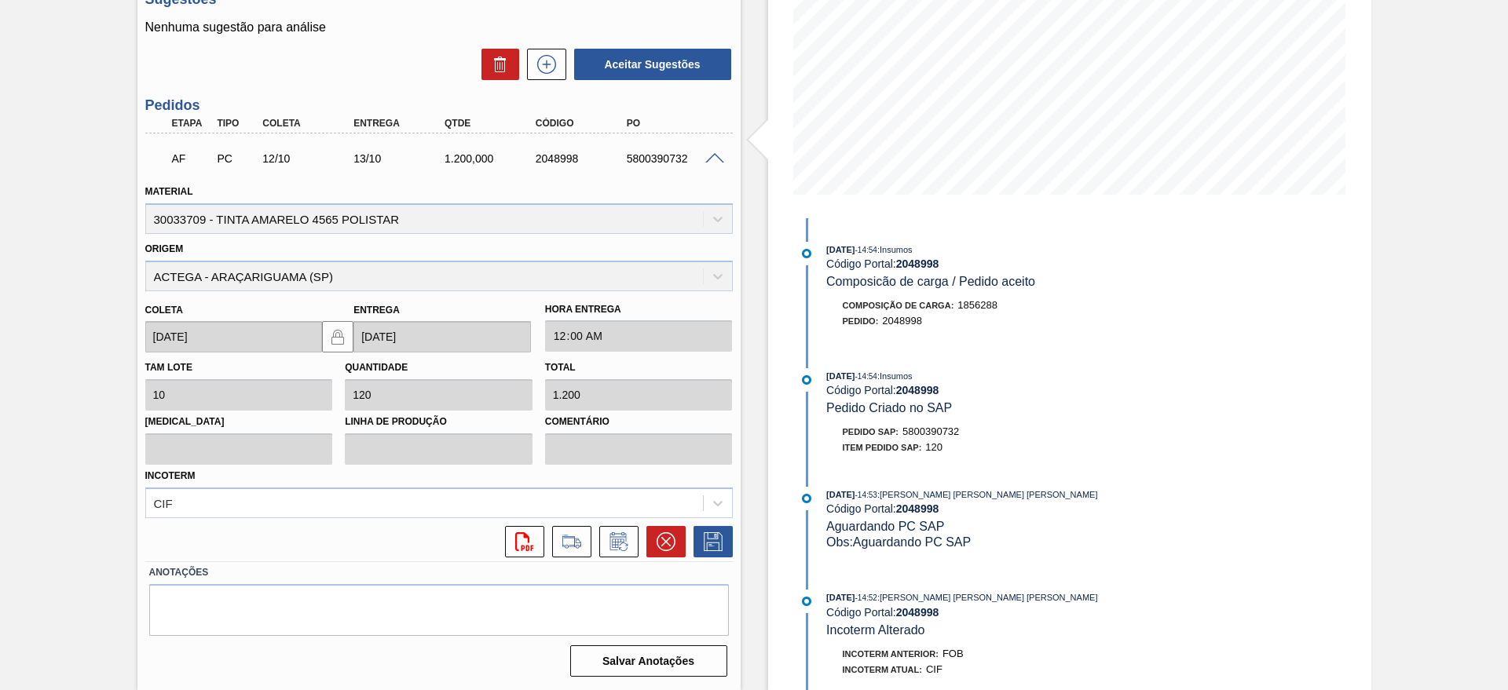
click at [660, 153] on div "5800390732" at bounding box center [674, 158] width 102 height 13
copy div "5800390732"
